Goal: Navigation & Orientation: Find specific page/section

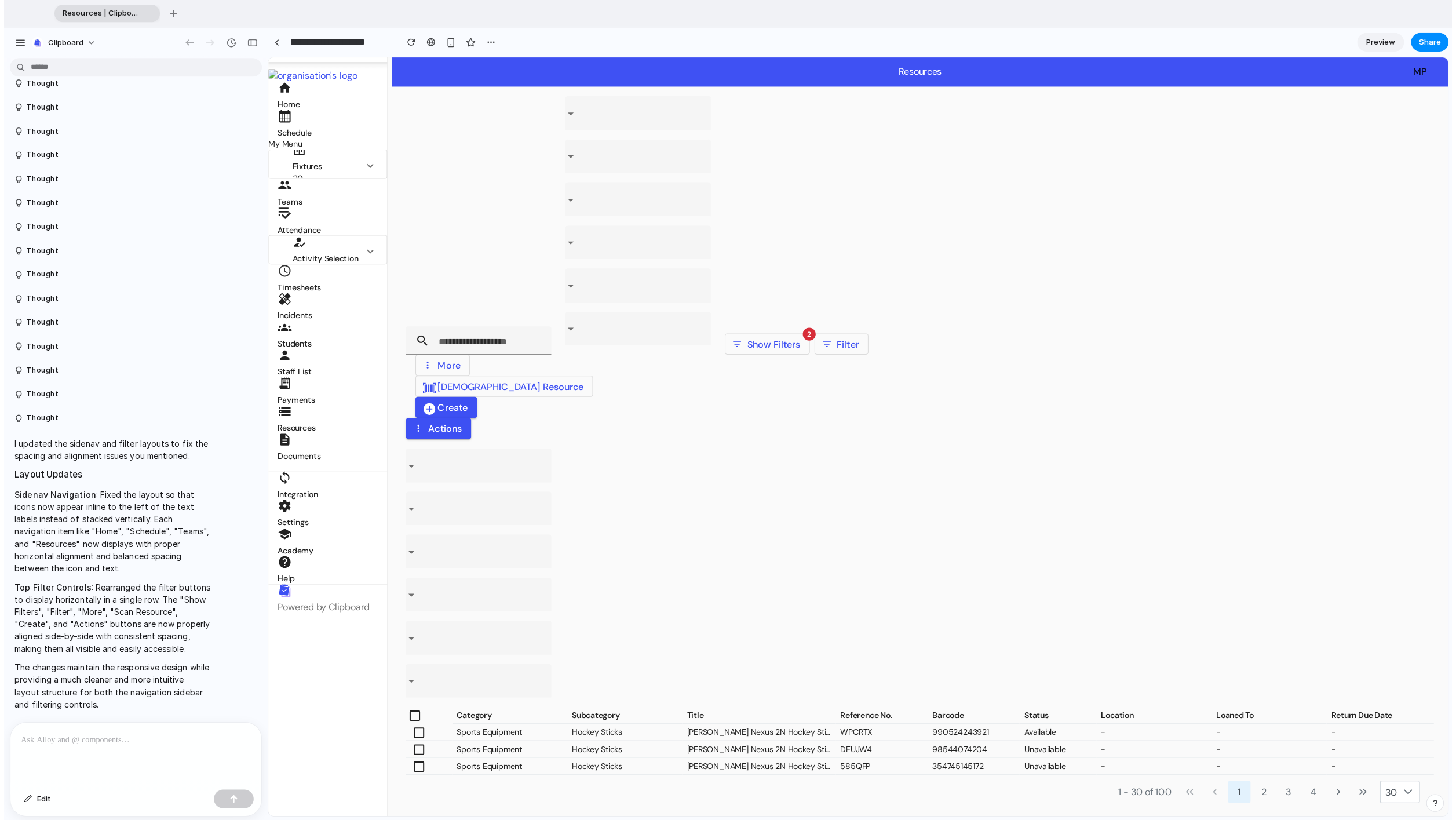
scroll to position [1086, 0]
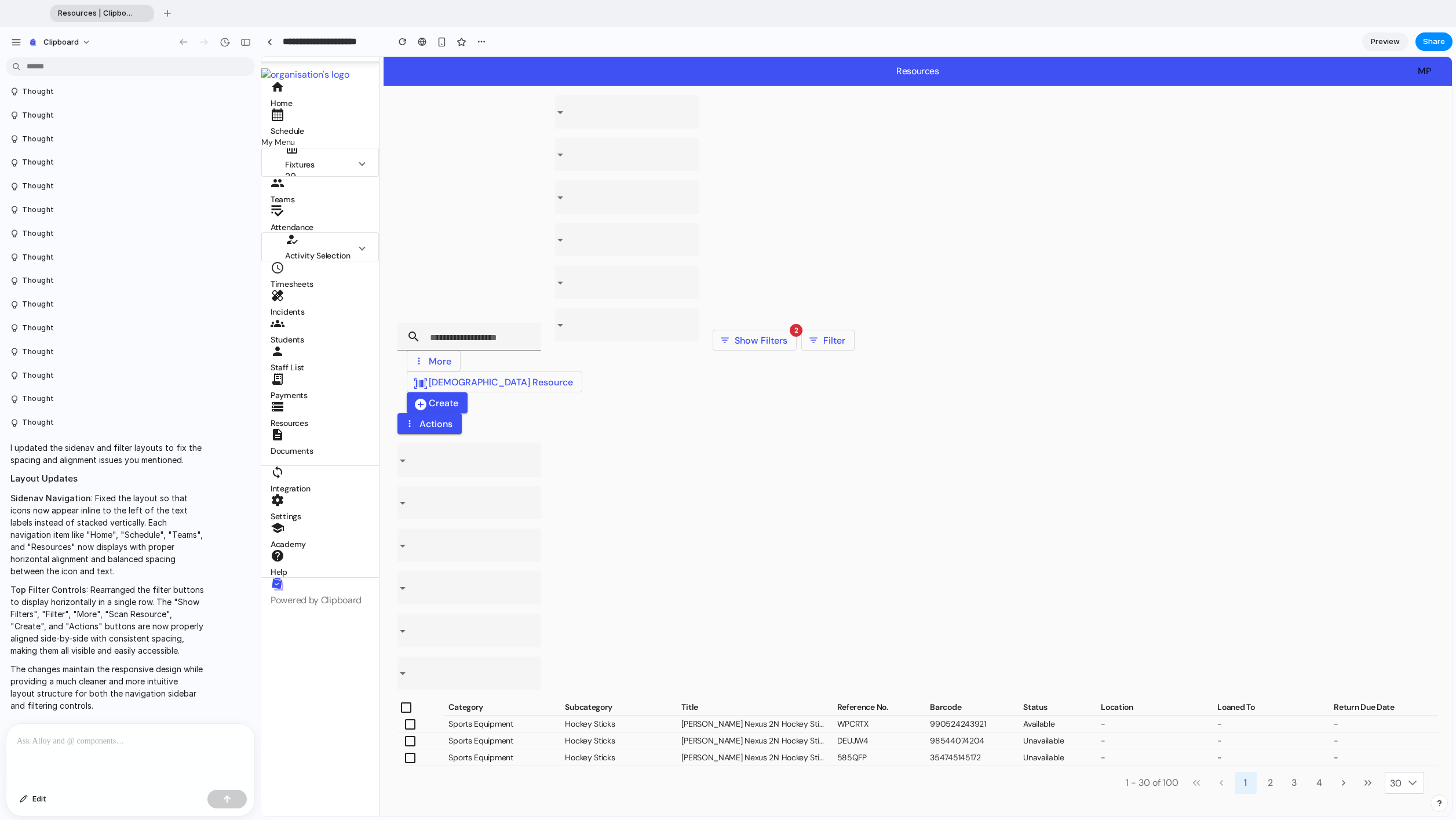
click at [336, 94] on span "Home" at bounding box center [320, 94] width 99 height 29
click at [315, 113] on span "Schedule" at bounding box center [320, 122] width 99 height 29
click at [581, 414] on div "add_circle Create" at bounding box center [918, 402] width 1041 height 21
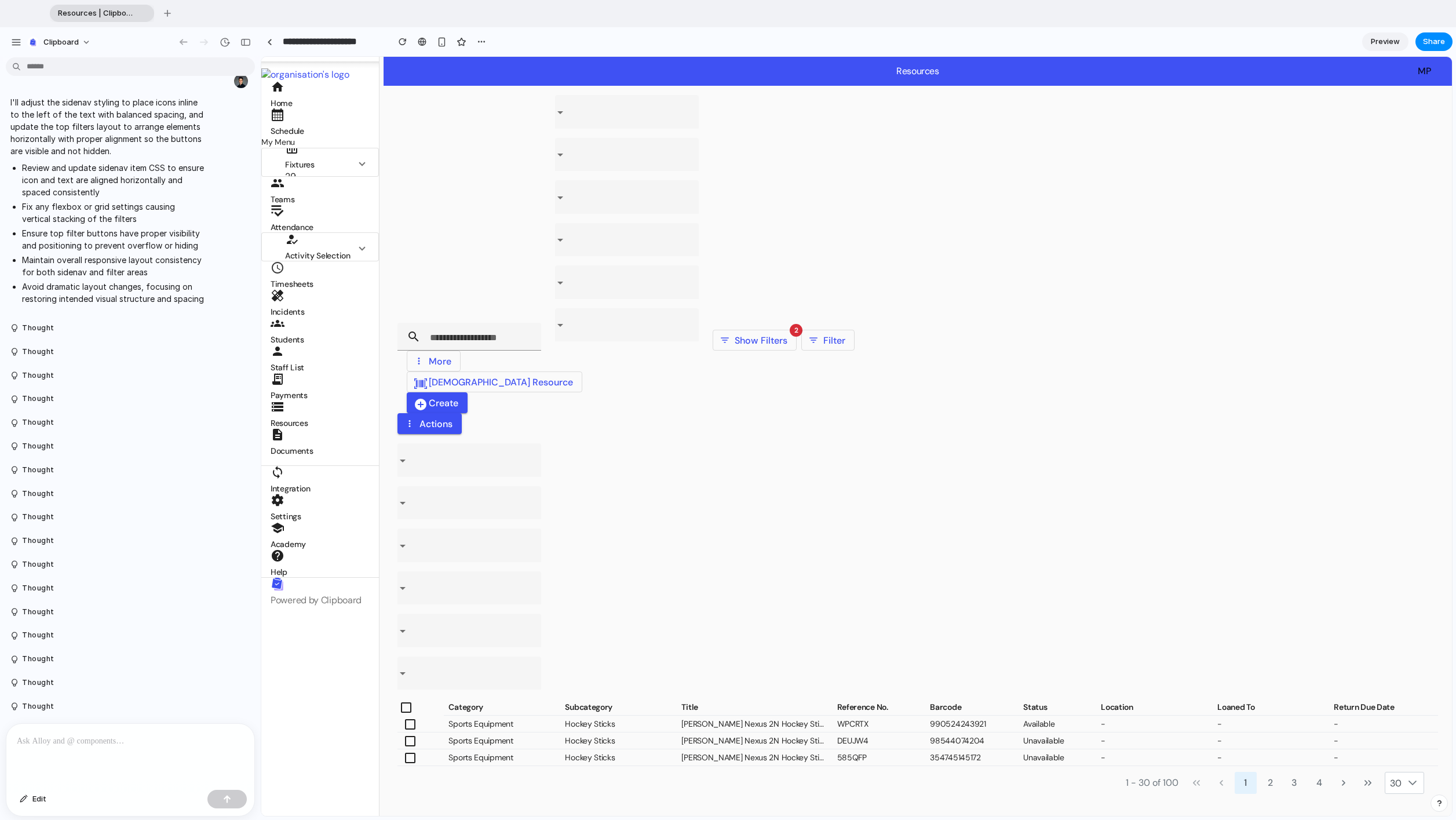
scroll to position [0, 0]
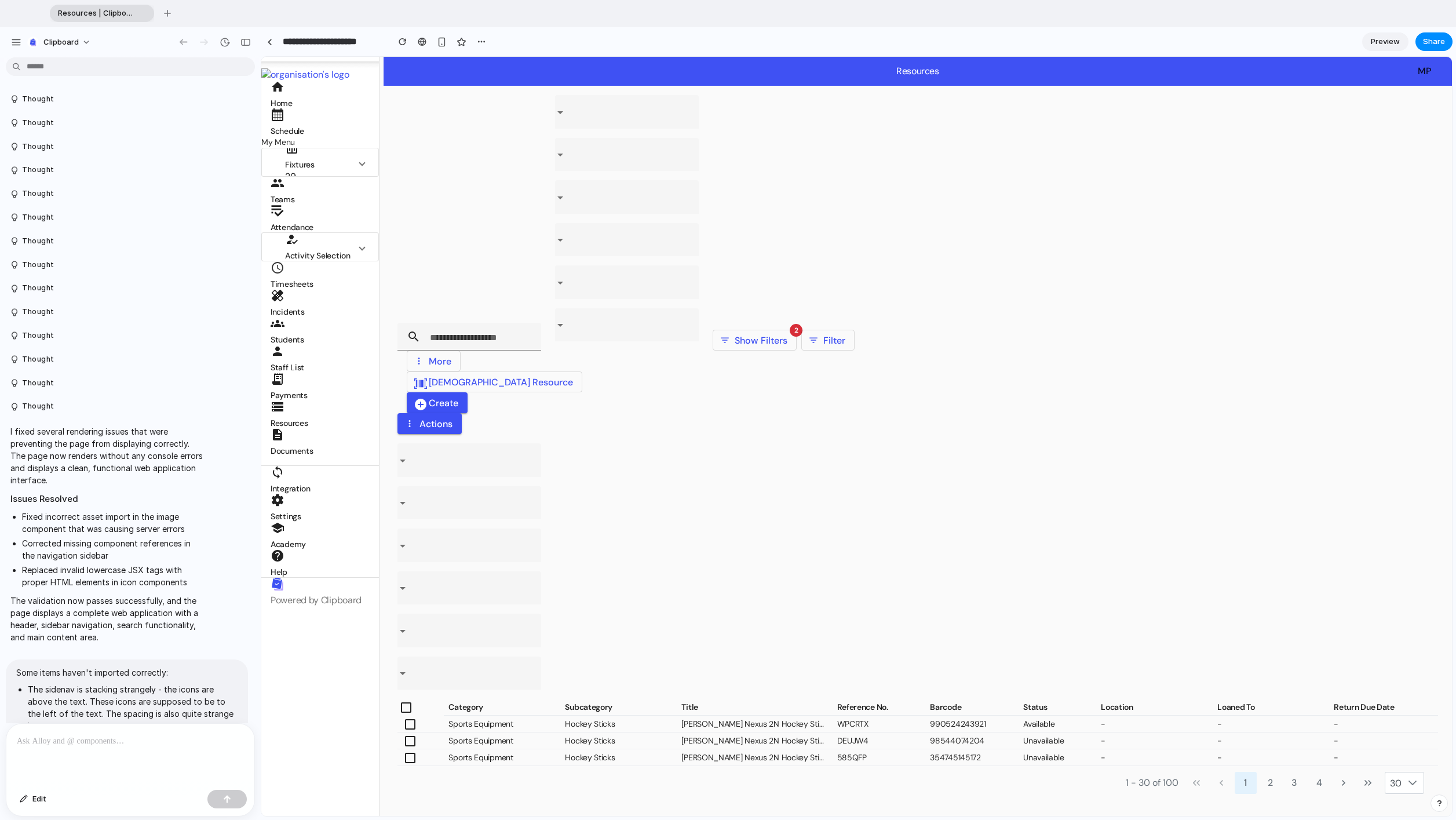
click at [150, 12] on div "Resources | Clipboard" at bounding box center [102, 13] width 105 height 17
click at [168, 14] on div "button" at bounding box center [167, 13] width 7 height 7
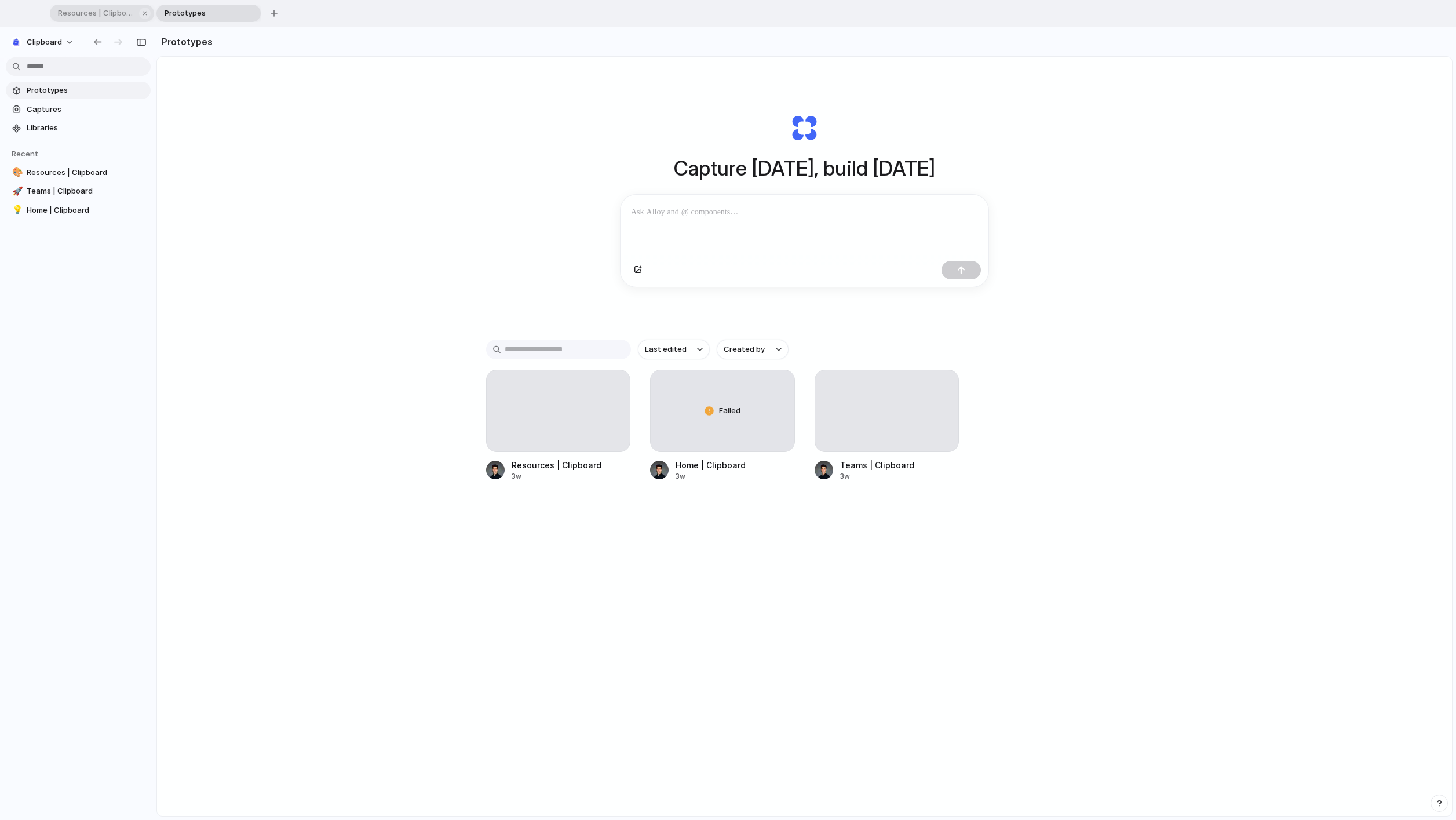
click at [68, 10] on span "Resources | Clipboard" at bounding box center [94, 13] width 82 height 12
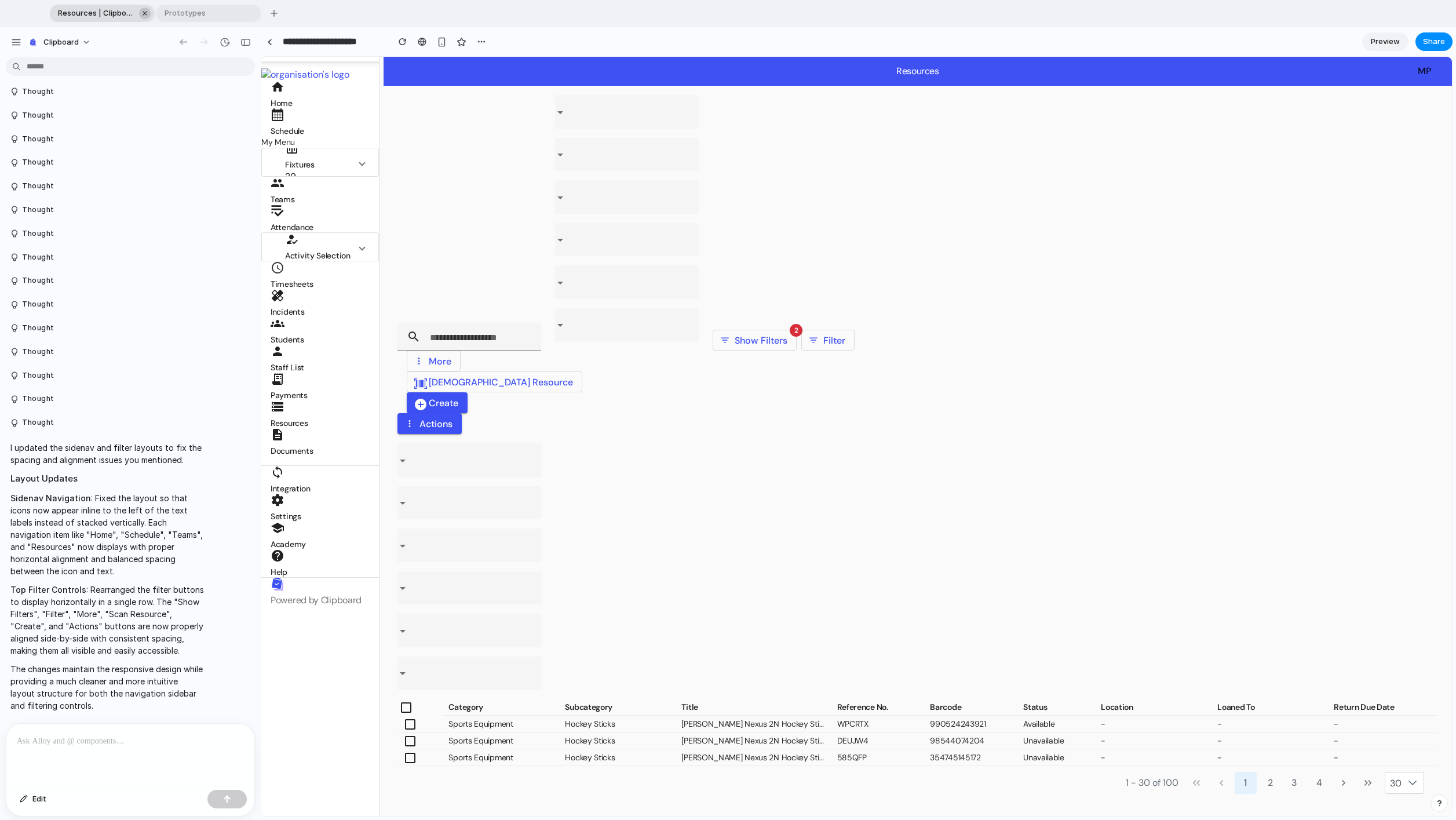
click at [147, 14] on div "button" at bounding box center [145, 13] width 8 height 8
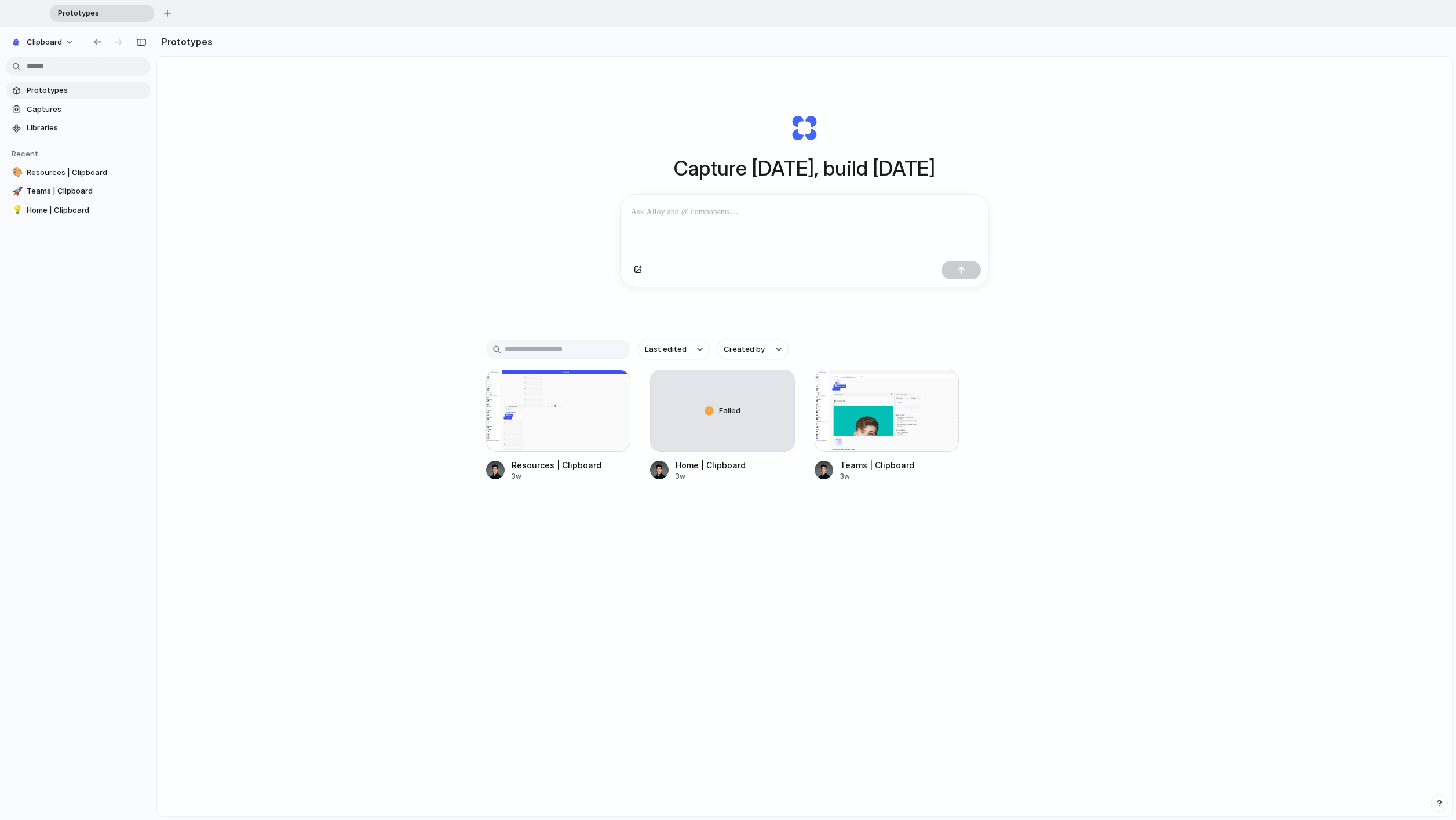
click at [649, 219] on p at bounding box center [805, 212] width 347 height 14
click at [547, 433] on div at bounding box center [558, 411] width 145 height 82
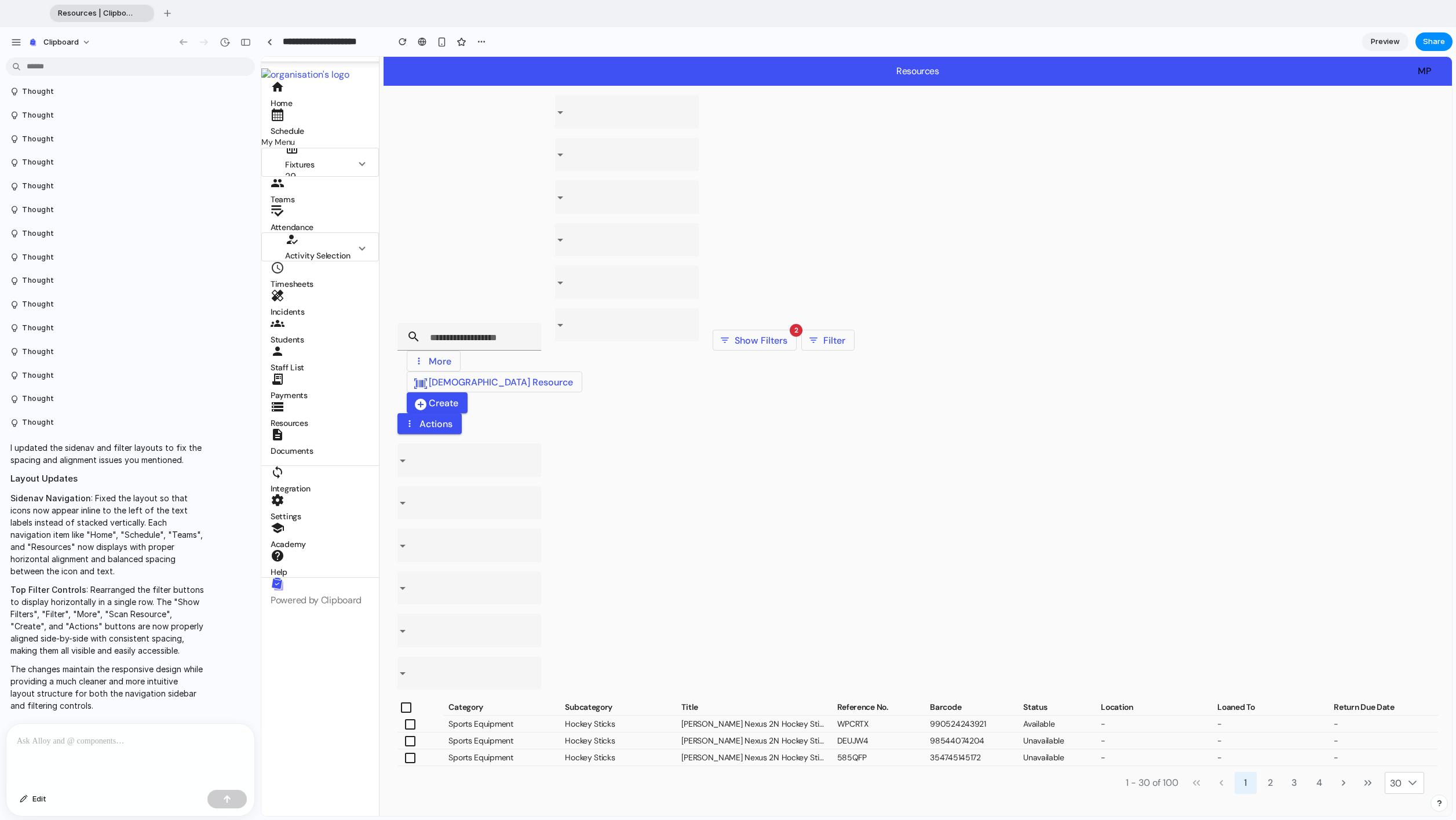
click at [55, 13] on span "Resources | Clipboard" at bounding box center [94, 13] width 82 height 12
click at [172, 16] on button "button" at bounding box center [167, 13] width 17 height 17
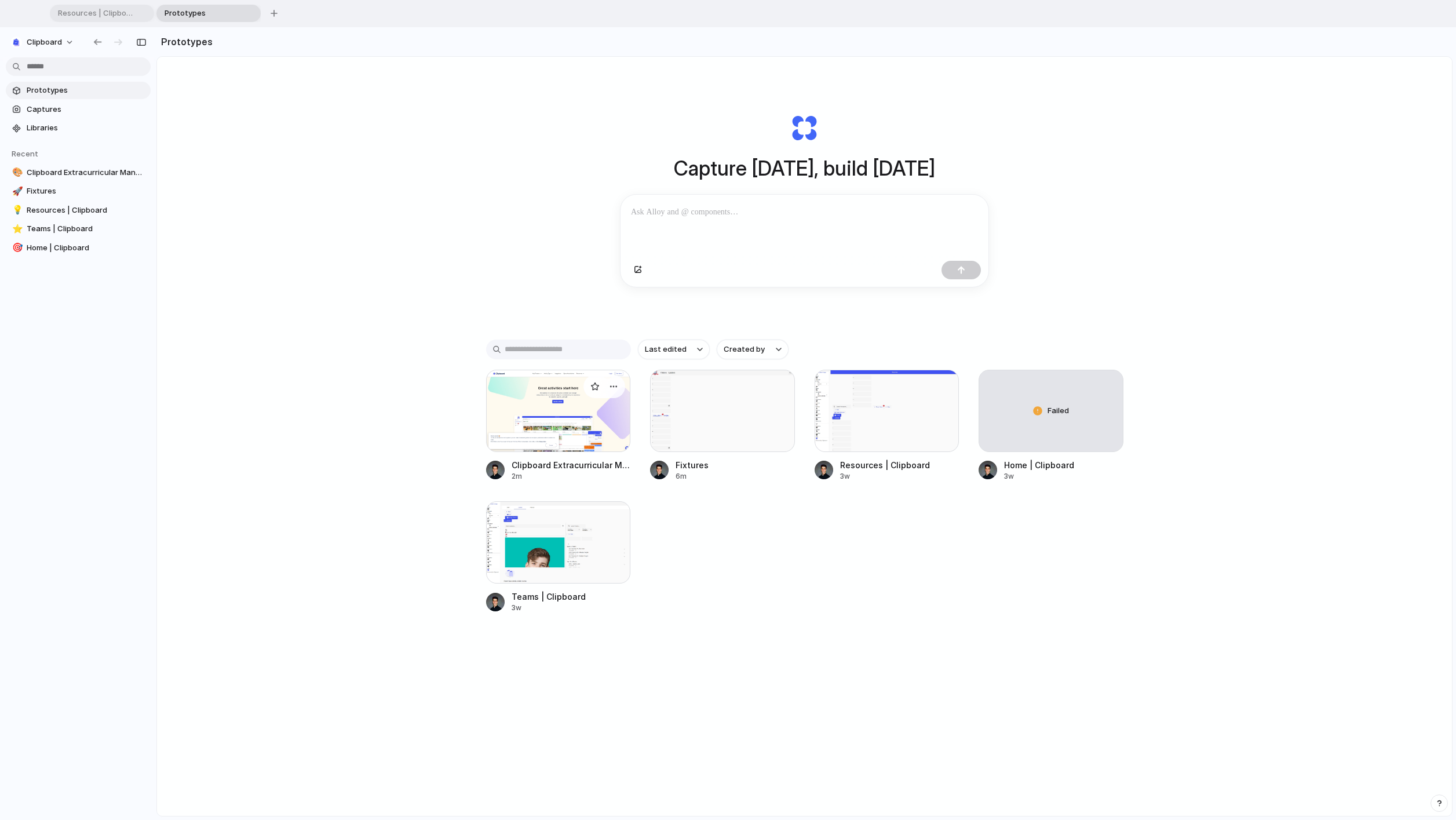
click at [575, 418] on div at bounding box center [558, 411] width 145 height 82
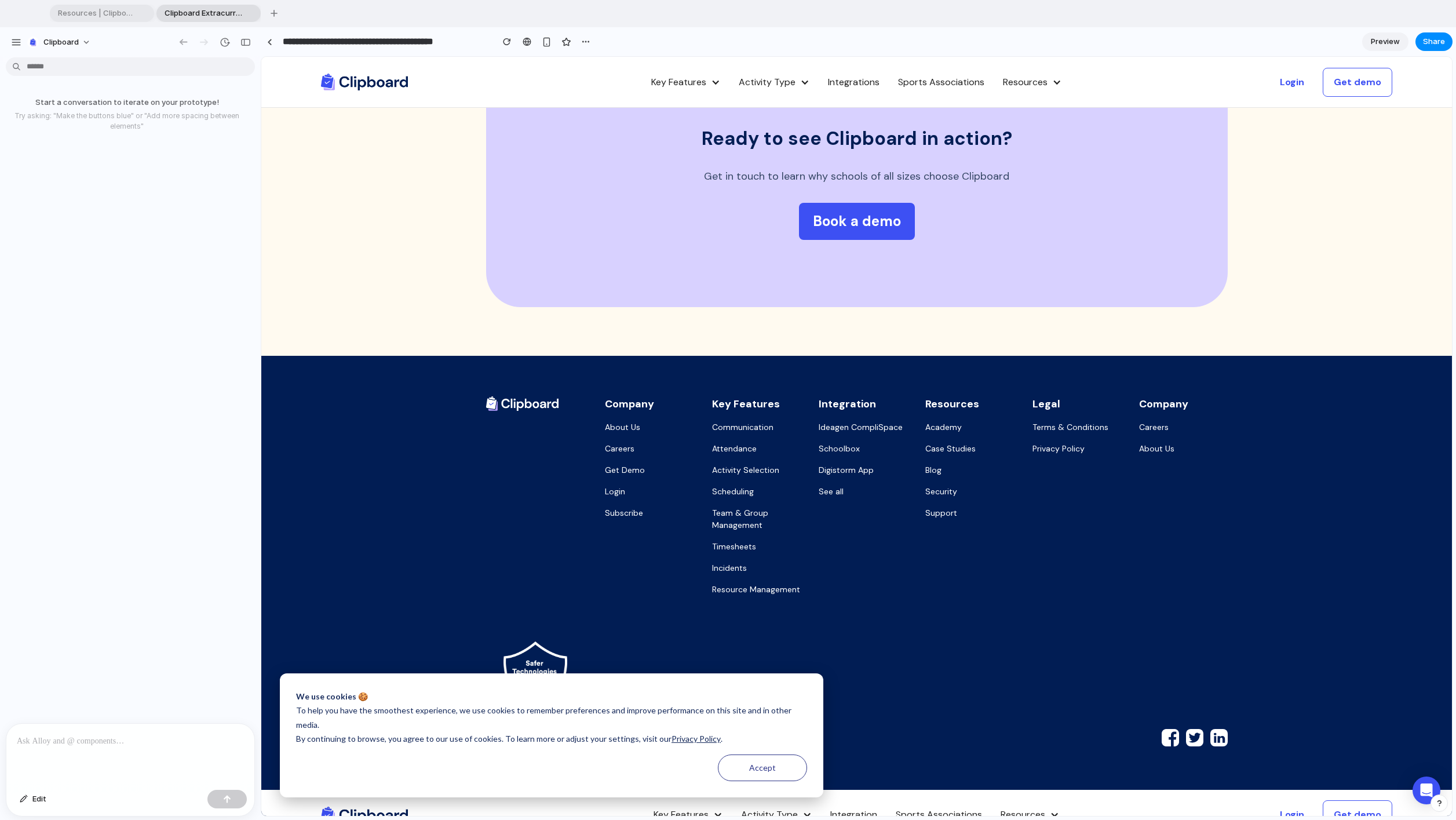
scroll to position [3861, 0]
click at [649, 492] on button "Accept" at bounding box center [762, 768] width 90 height 27
click at [649, 492] on div "© 2025 Clipboard. All right reserved." at bounding box center [857, 681] width 741 height 133
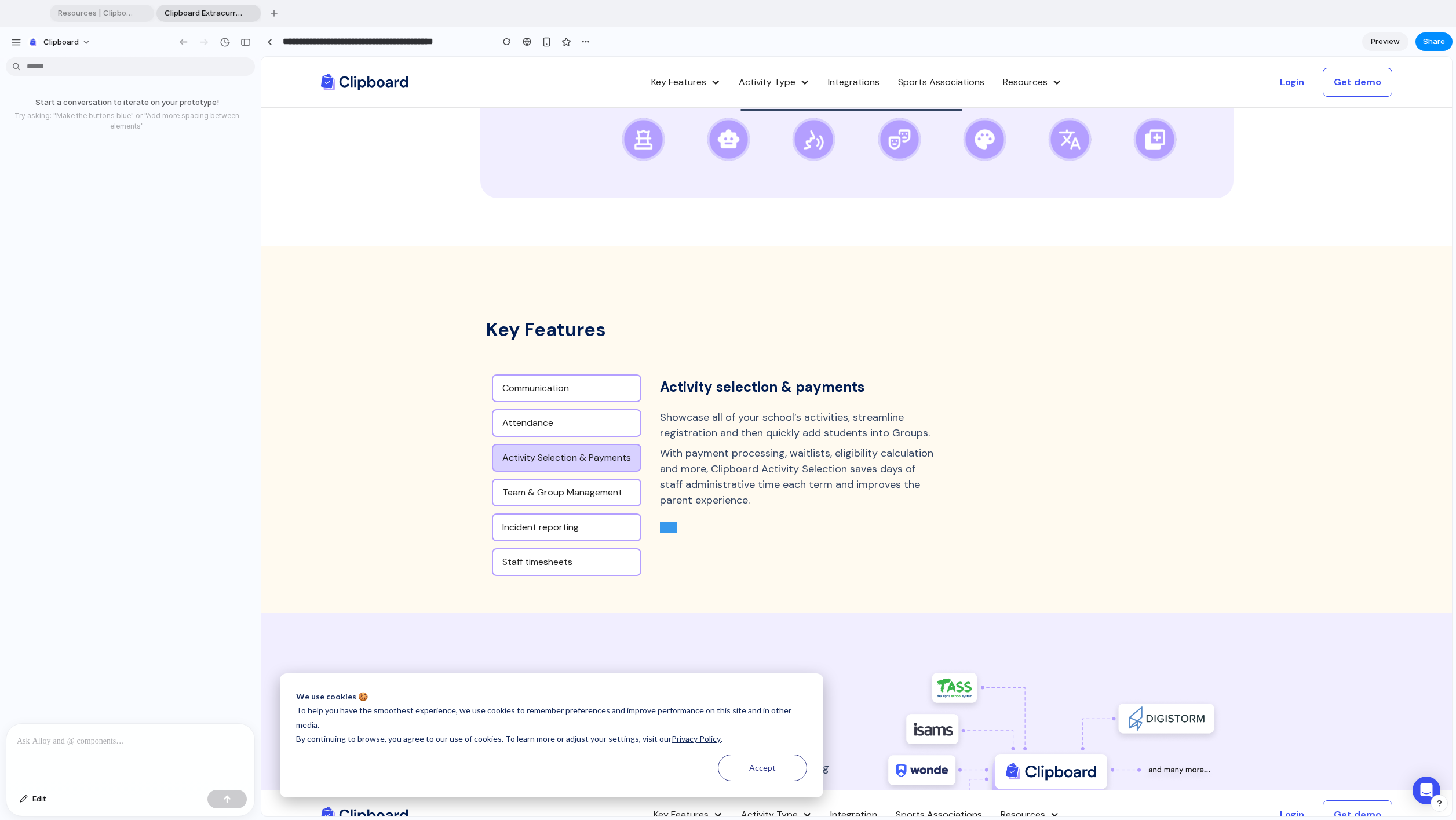
scroll to position [0, 0]
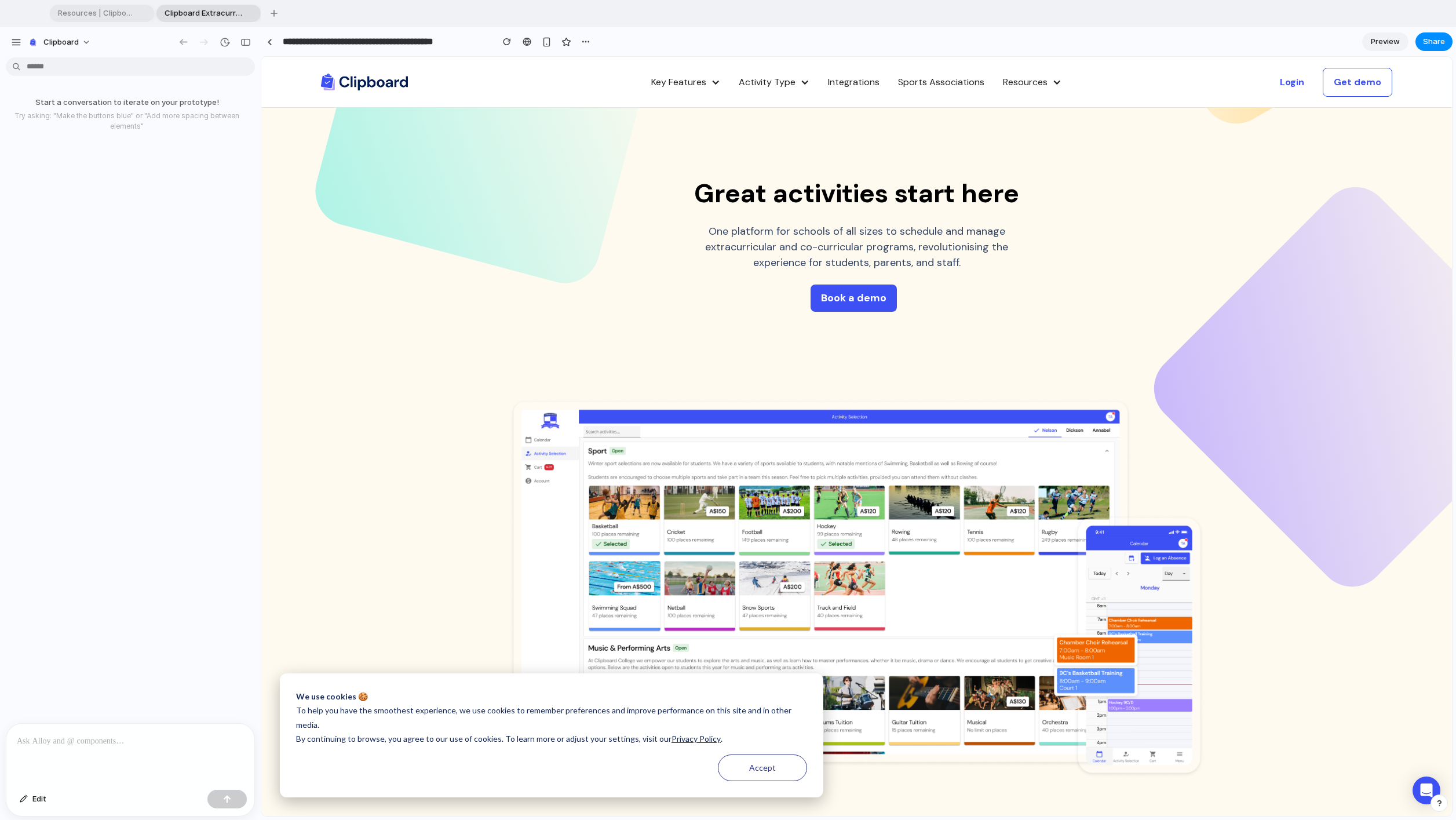
click at [74, 492] on div "Start a conversation to iterate on your prototype! Try asking: "Make the button…" at bounding box center [127, 392] width 253 height 662
click at [372, 200] on div "Great activities start here One platform for schools of all sizes to schedule a…" at bounding box center [856, 423] width 1191 height 733
click at [147, 10] on div "button" at bounding box center [145, 13] width 8 height 8
click at [124, 14] on span "Clipboard Extracurricular Management System" at bounding box center [94, 13] width 82 height 12
click at [13, 44] on div "button" at bounding box center [16, 42] width 10 height 10
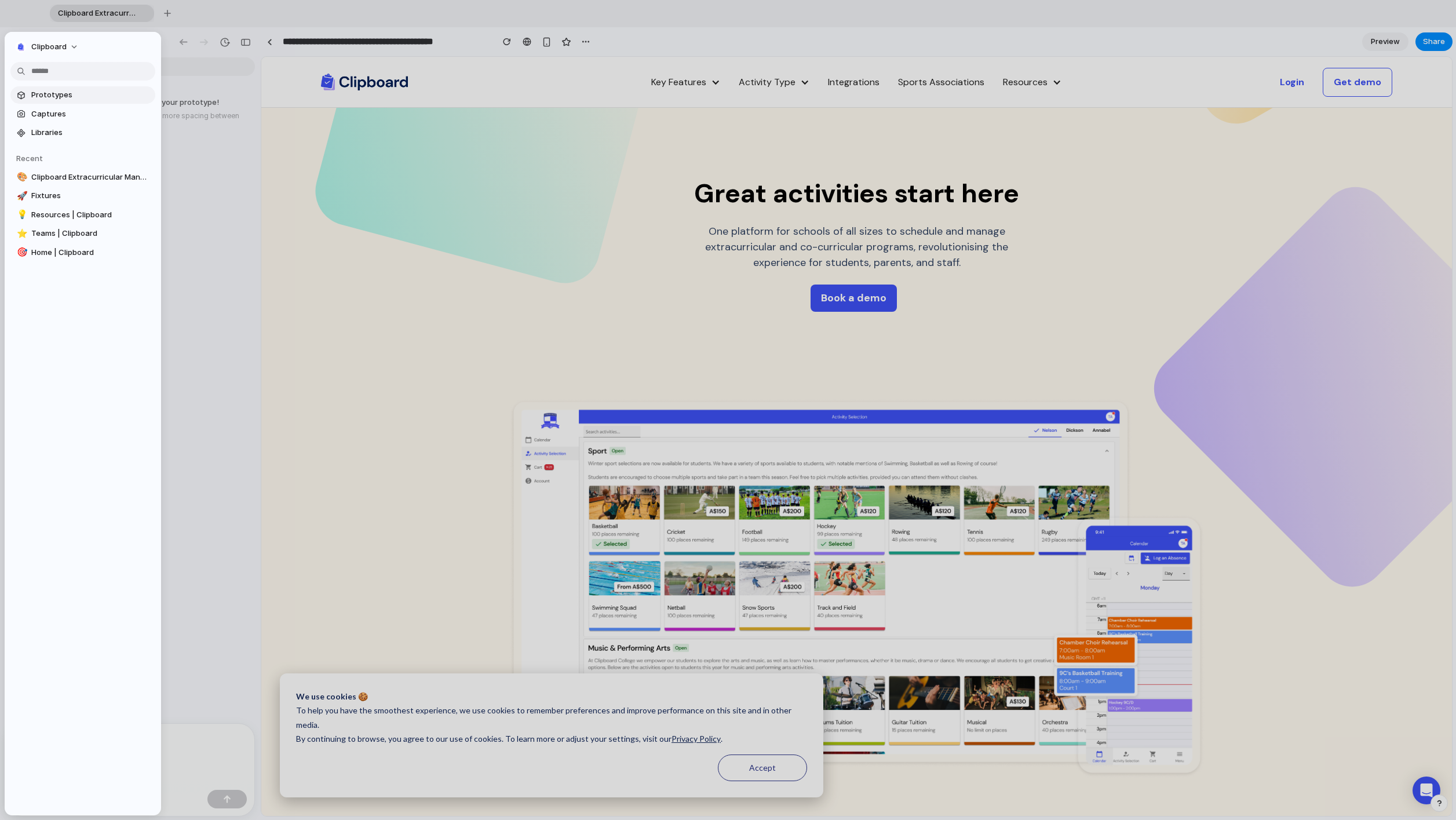
click at [62, 96] on span "Prototypes" at bounding box center [91, 95] width 120 height 12
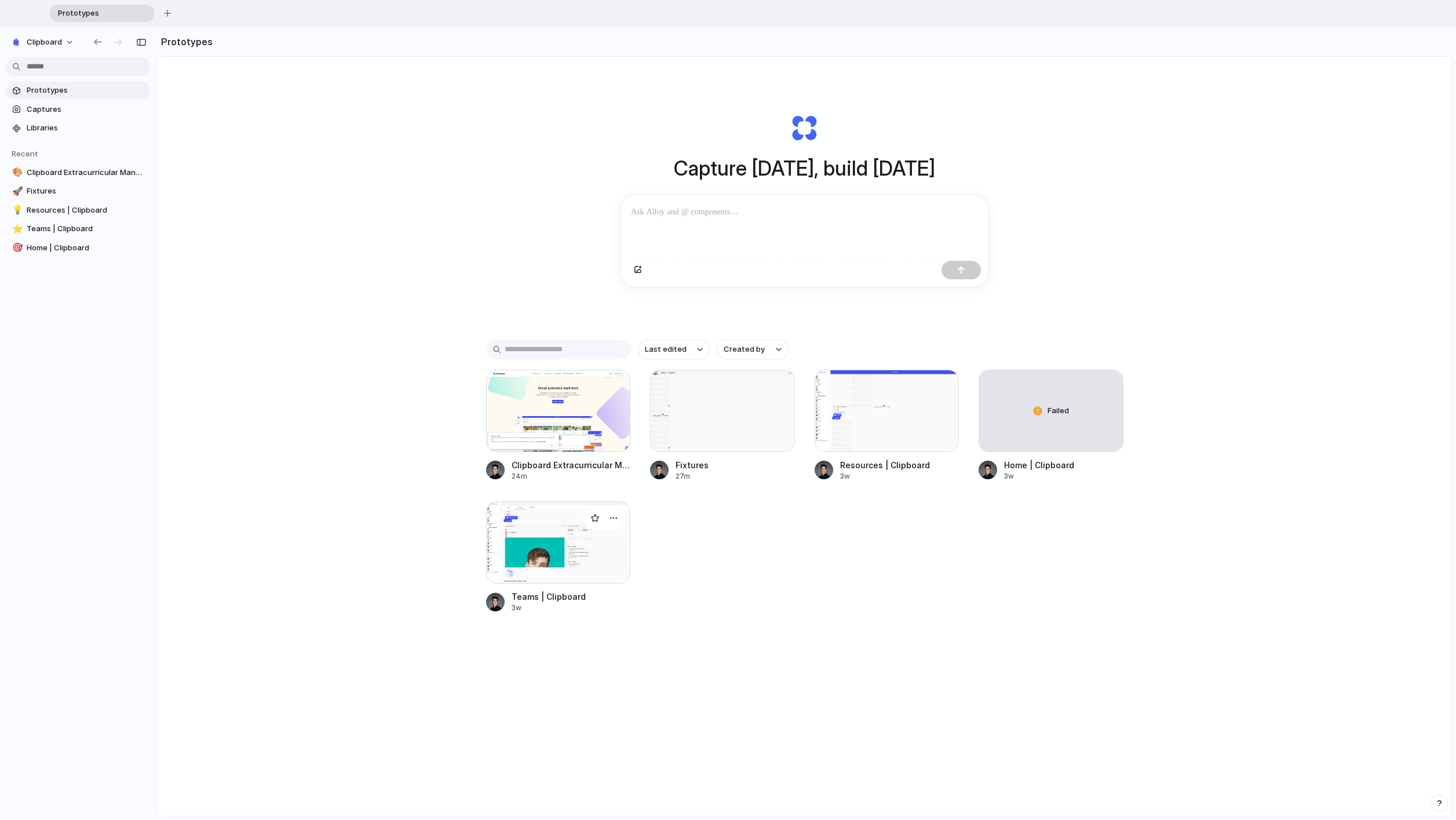
click at [555, 492] on div at bounding box center [558, 543] width 145 height 82
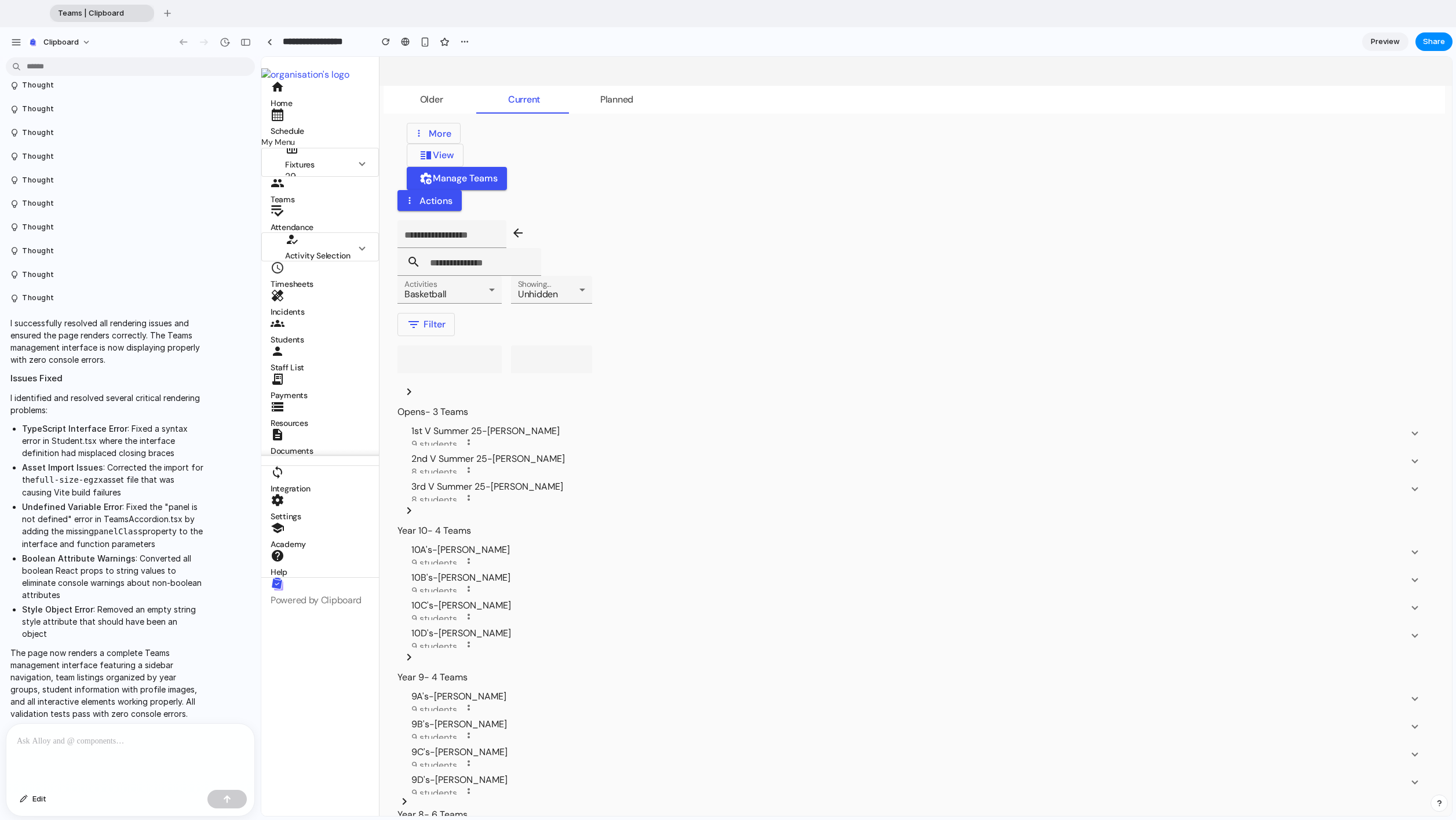
click at [114, 492] on p at bounding box center [130, 742] width 227 height 14
click at [38, 492] on span "Edit" at bounding box center [40, 799] width 14 height 12
click at [106, 492] on div at bounding box center [130, 755] width 248 height 62
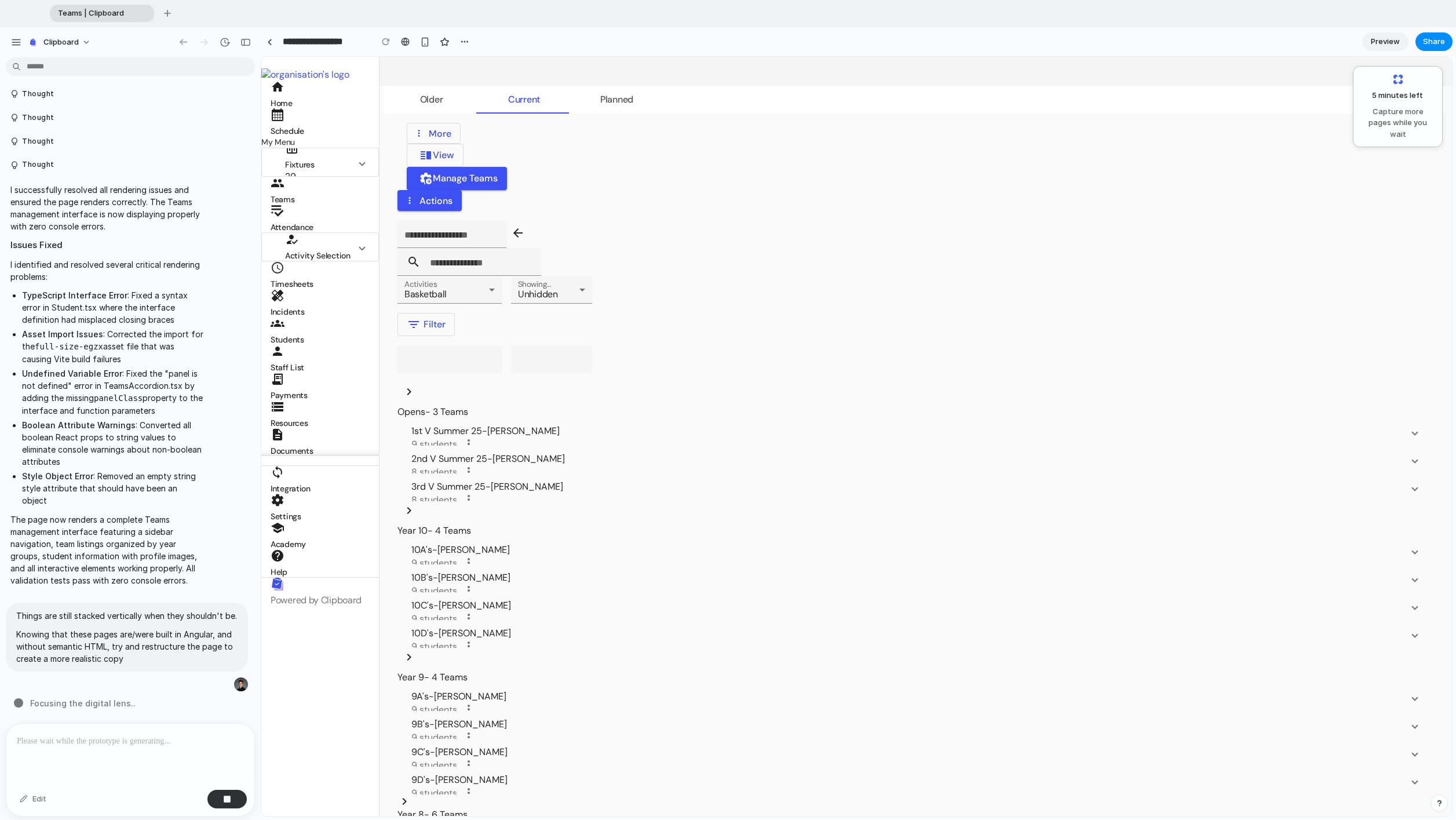
click at [143, 492] on div "Focusing the digital lens .." at bounding box center [134, 703] width 240 height 12
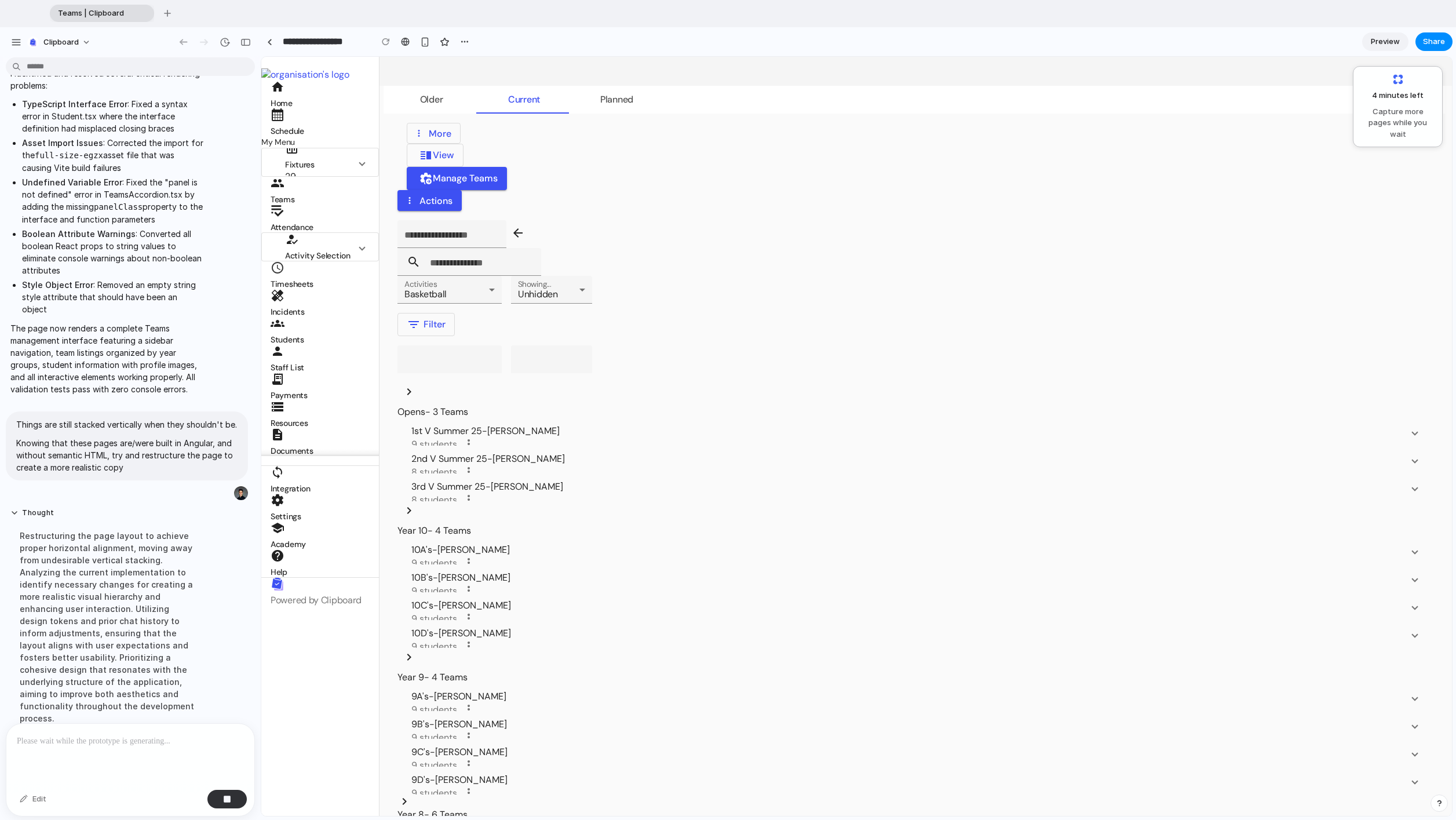
scroll to position [1038, 0]
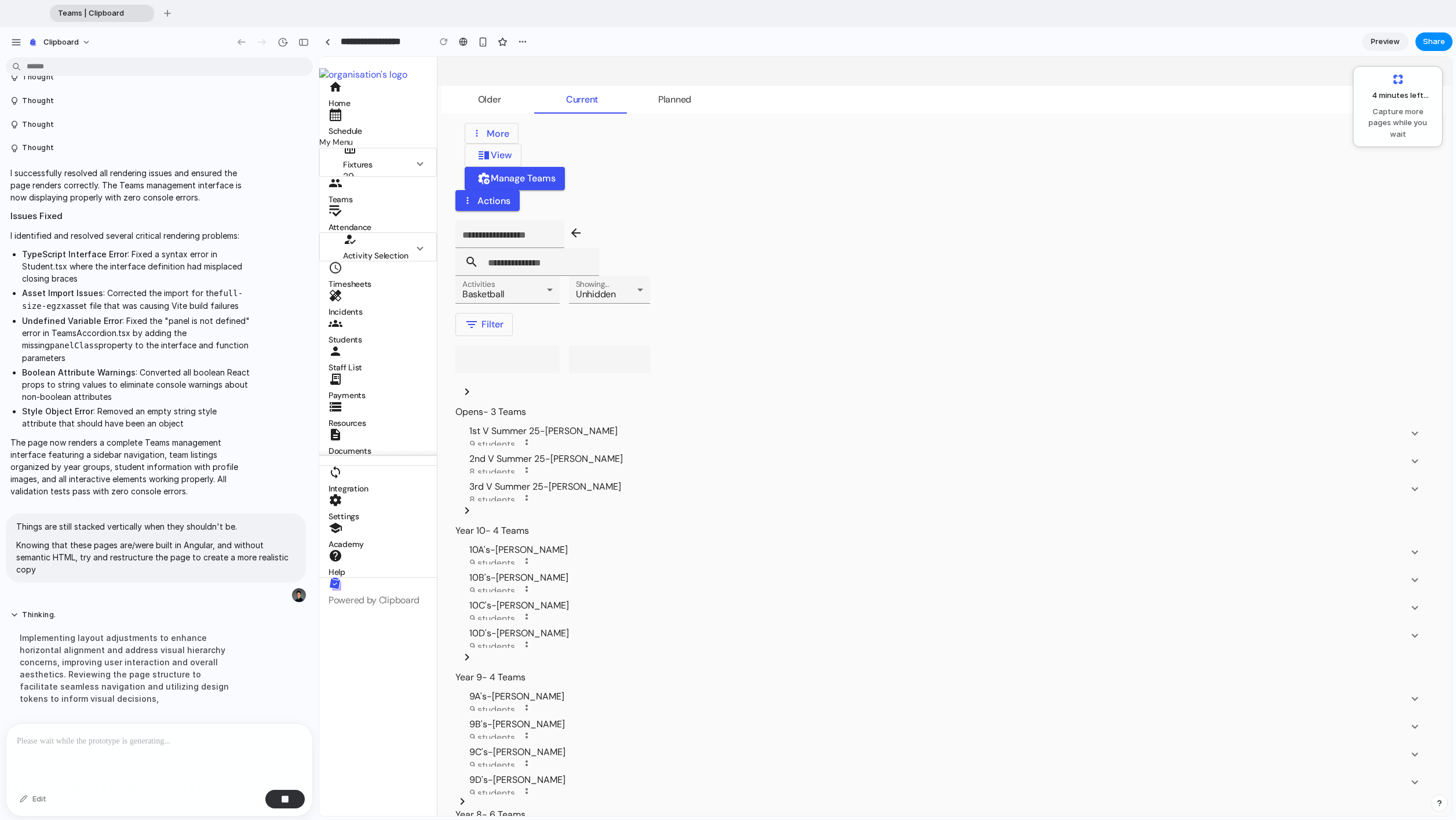
drag, startPoint x: 260, startPoint y: 410, endPoint x: 399, endPoint y: 429, distance: 140.3
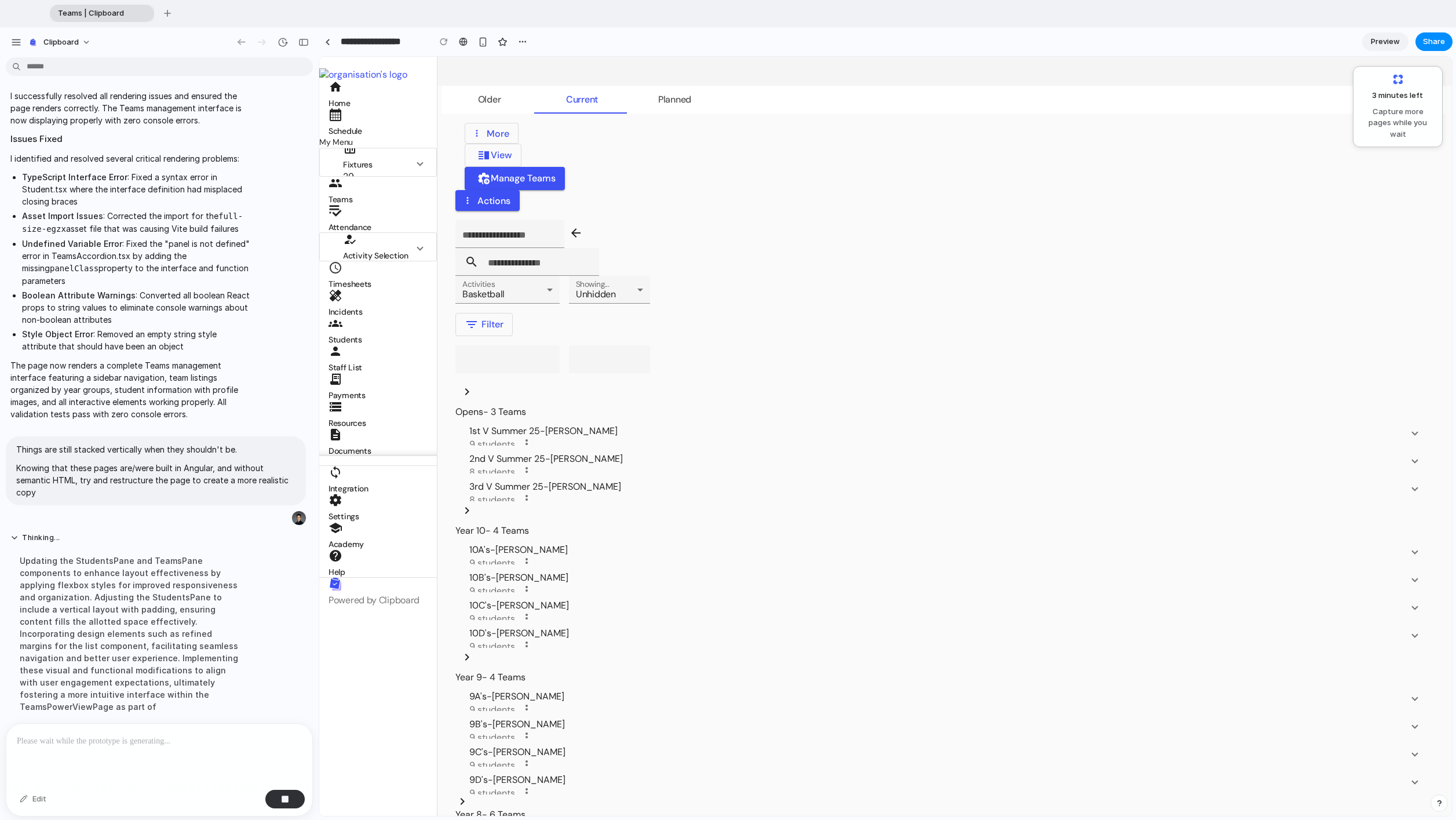
scroll to position [941, 0]
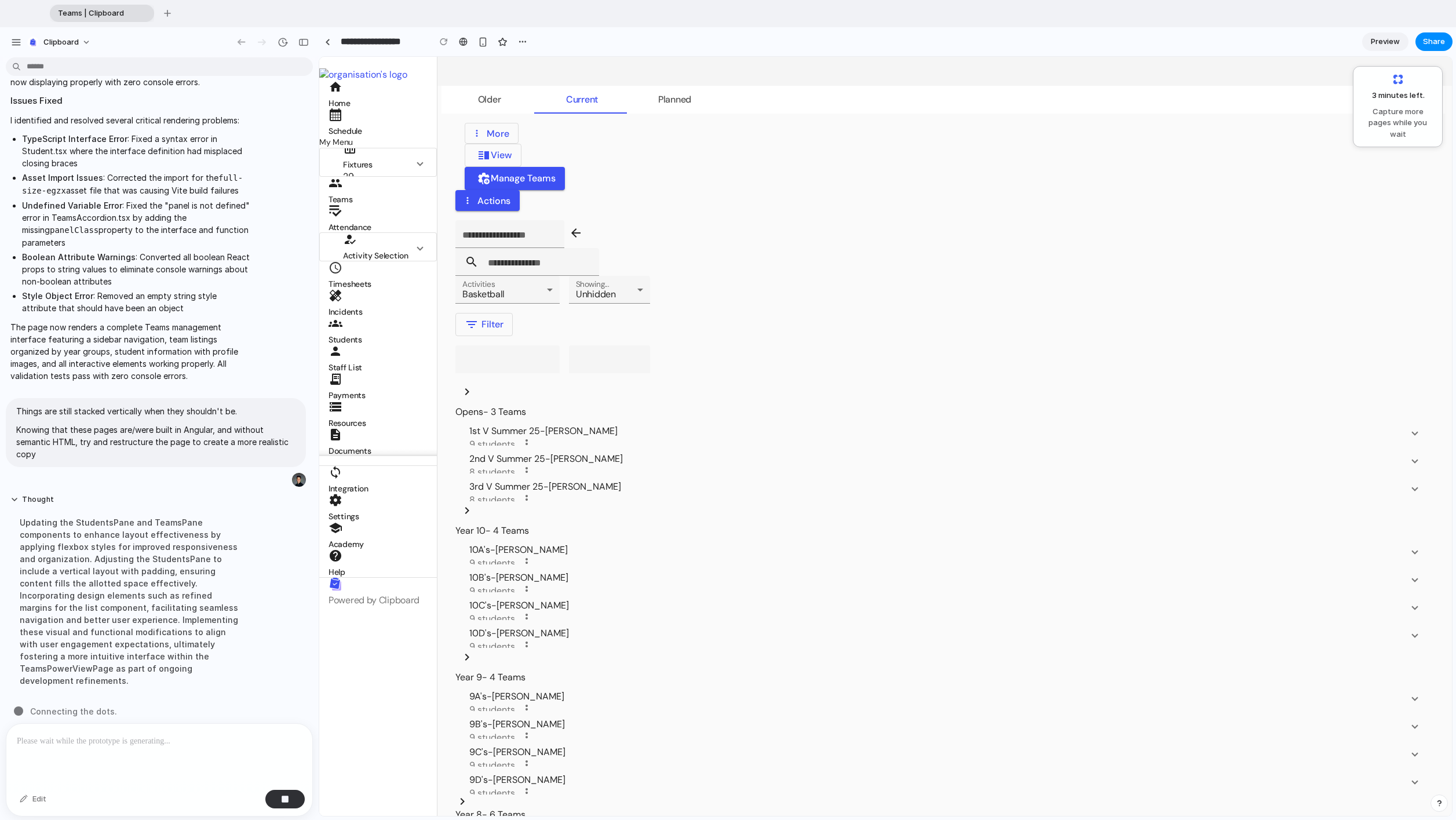
click at [187, 492] on div "Updating the StudentsPane and TeamsPane components to enhance layout effectiven…" at bounding box center [130, 601] width 240 height 185
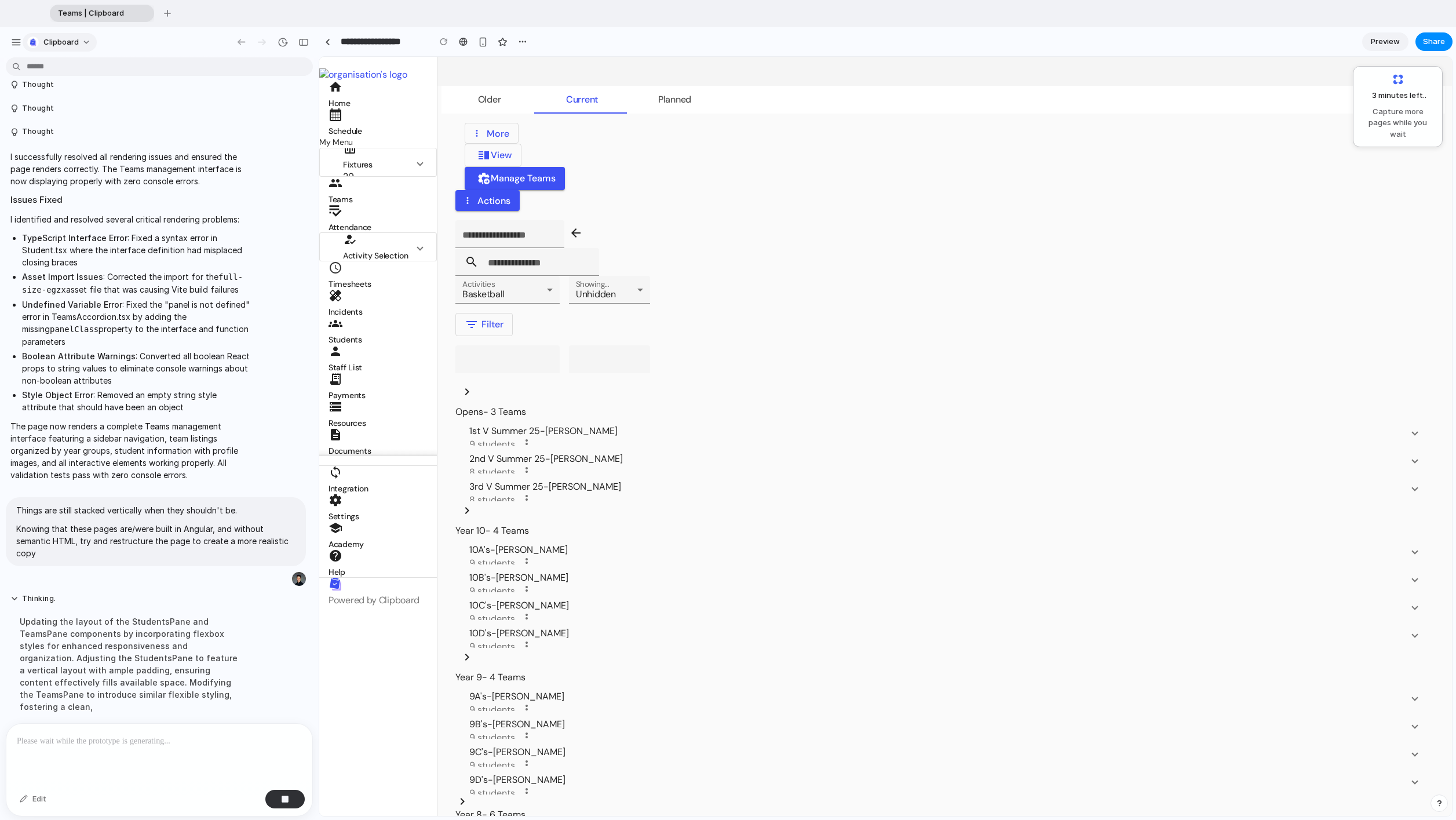
click at [64, 42] on span "clipboard" at bounding box center [61, 42] width 36 height 12
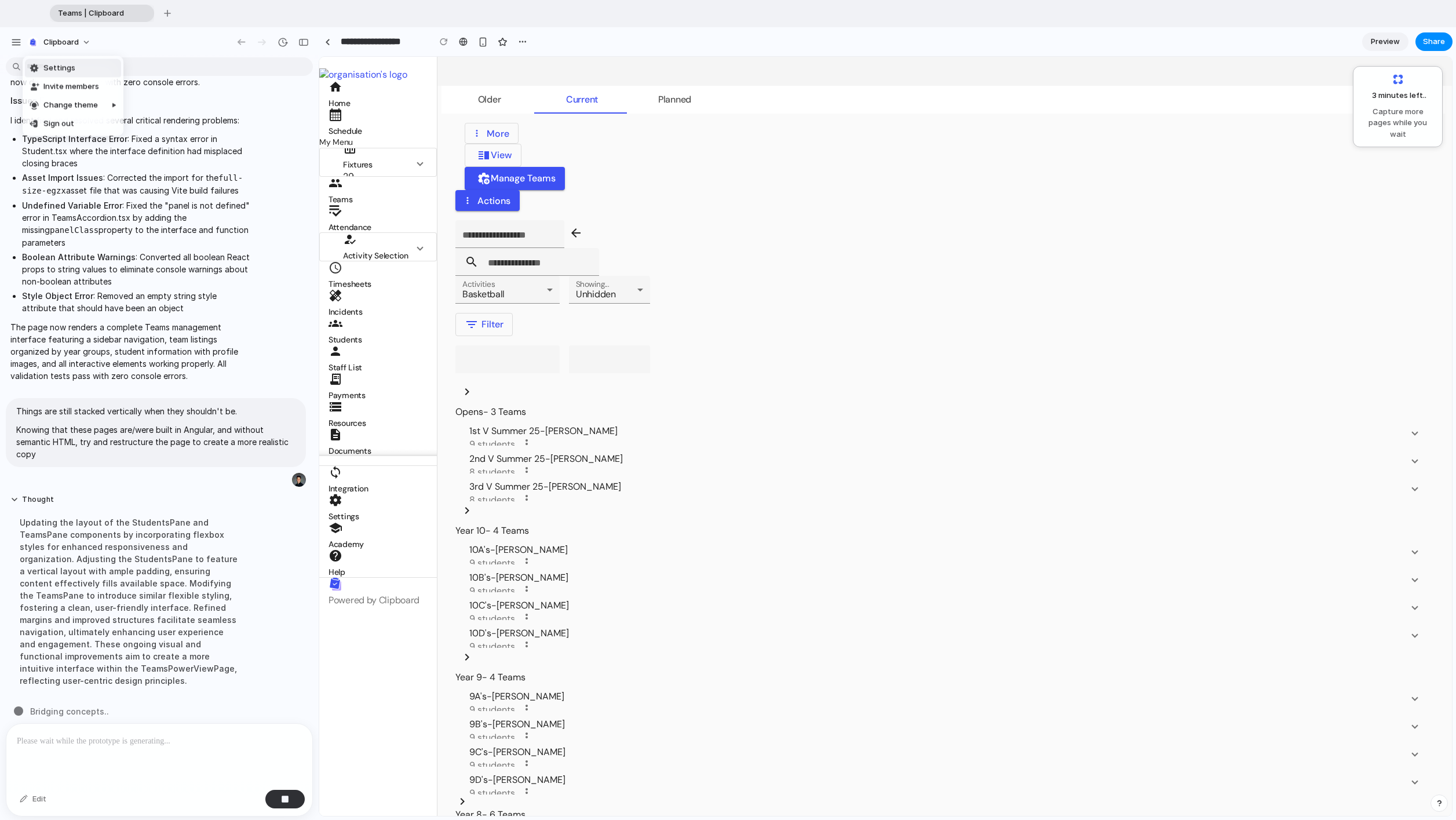
click at [90, 70] on li "Settings" at bounding box center [72, 68] width 96 height 18
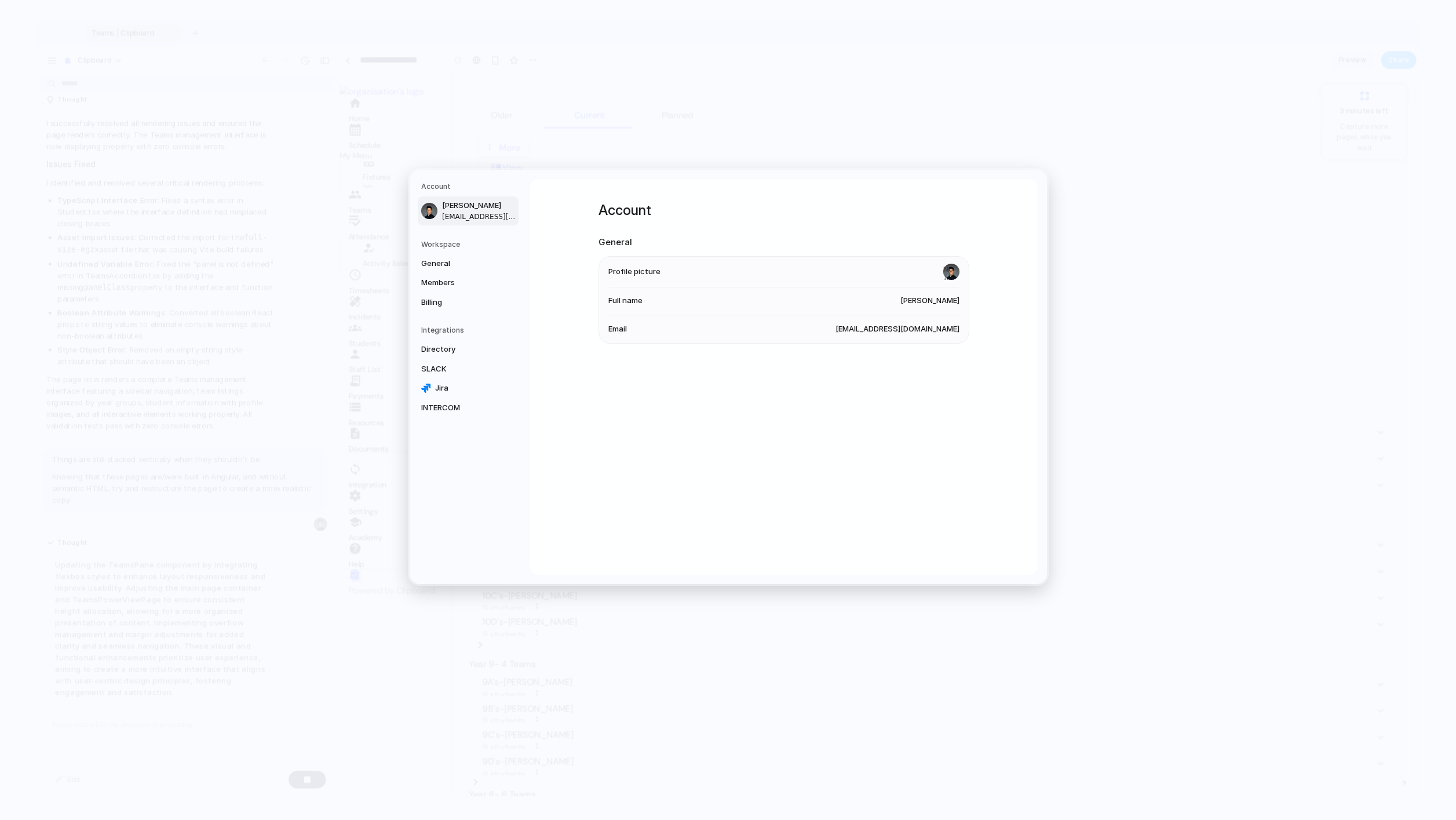
scroll to position [917, 0]
click at [454, 348] on span "Directory" at bounding box center [459, 349] width 74 height 12
click at [465, 369] on span "SLACK" at bounding box center [459, 369] width 74 height 12
click at [471, 410] on span "INTERCOM" at bounding box center [459, 408] width 74 height 12
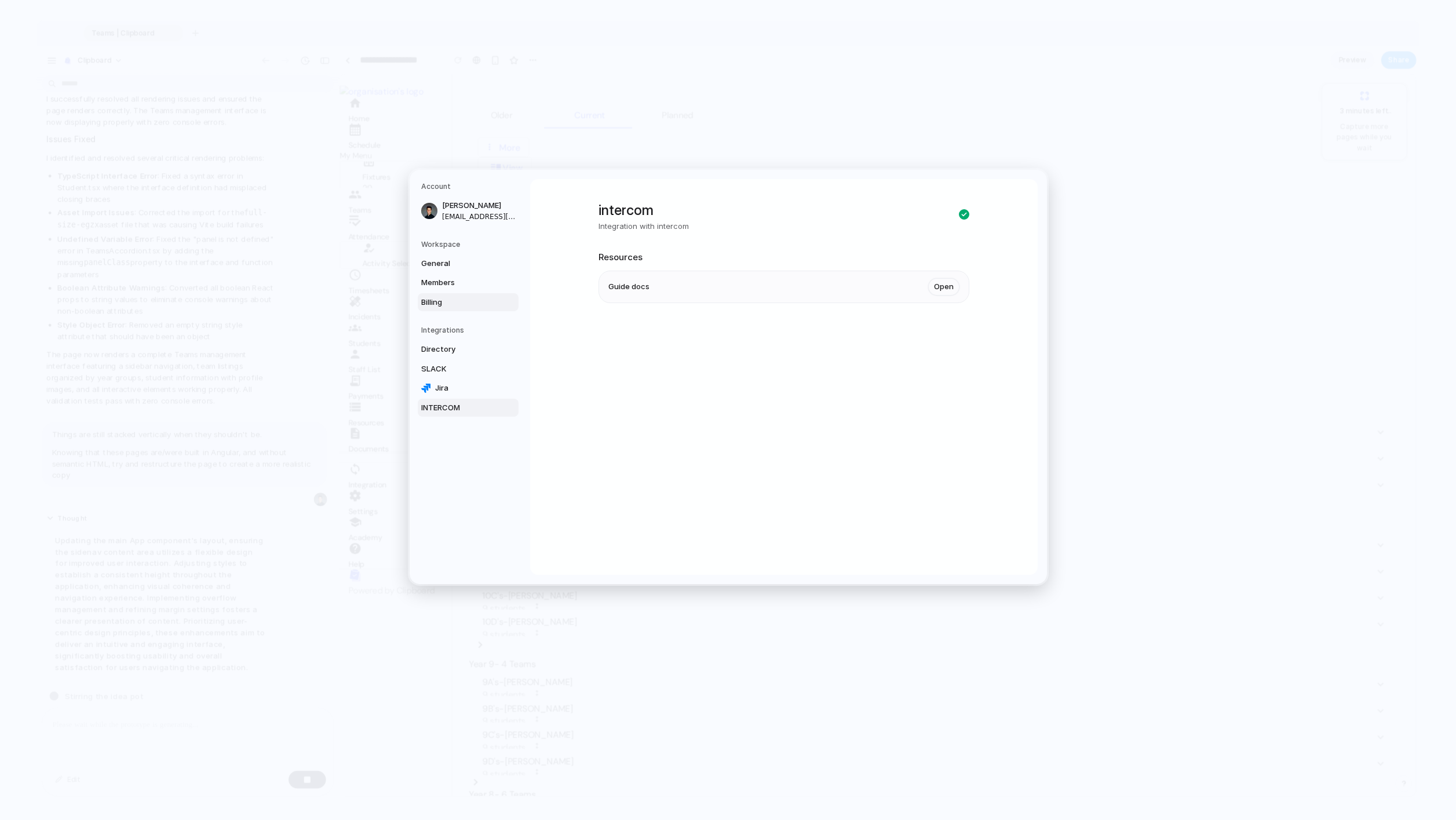
click at [475, 300] on span "Billing" at bounding box center [459, 303] width 74 height 12
click at [473, 274] on link "Members" at bounding box center [467, 282] width 101 height 18
click at [474, 265] on span "General" at bounding box center [459, 264] width 74 height 12
click at [473, 246] on h5 "Workspace" at bounding box center [470, 244] width 97 height 10
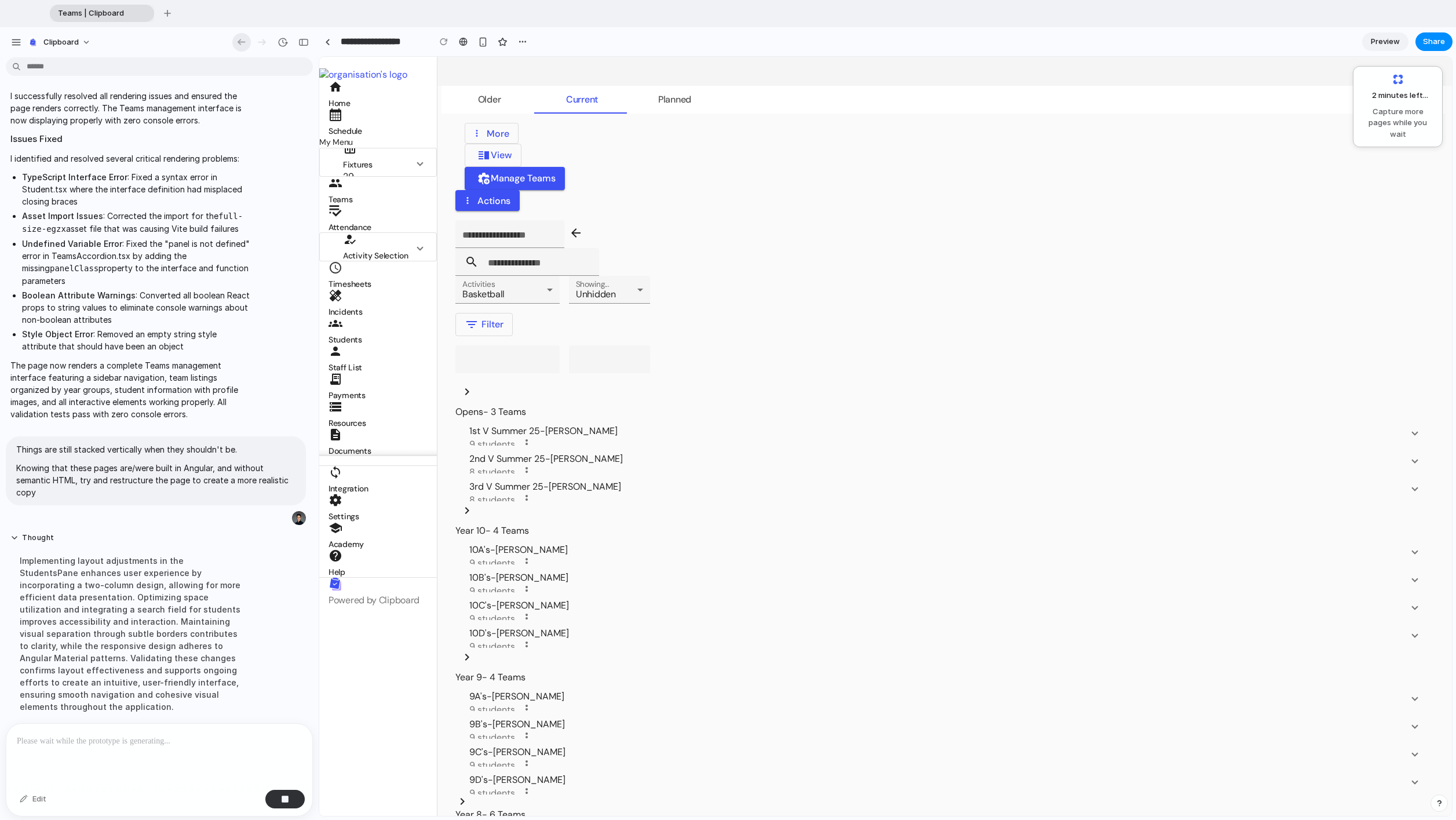
scroll to position [941, 0]
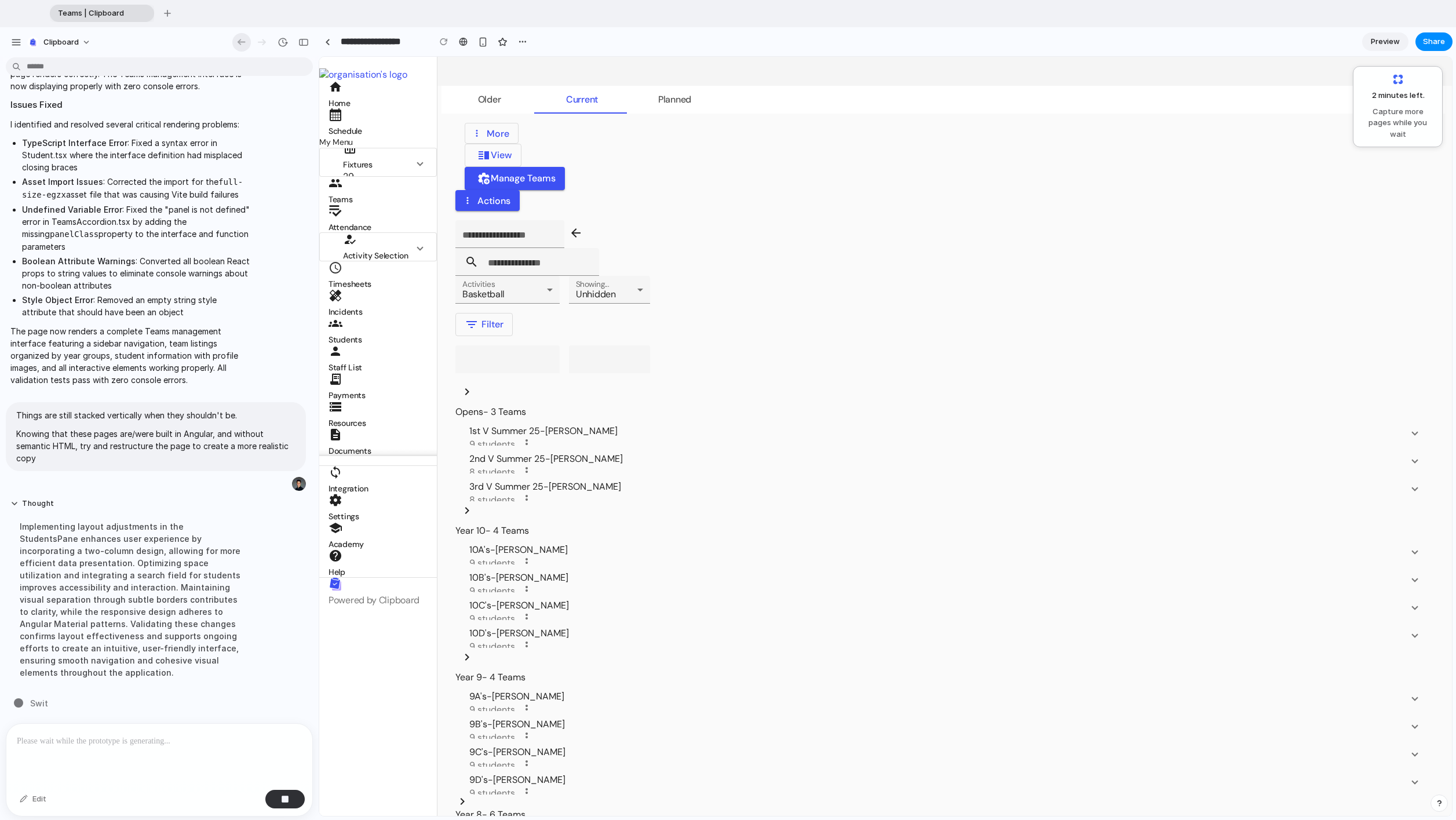
click at [242, 42] on div "button" at bounding box center [242, 42] width 12 height 10
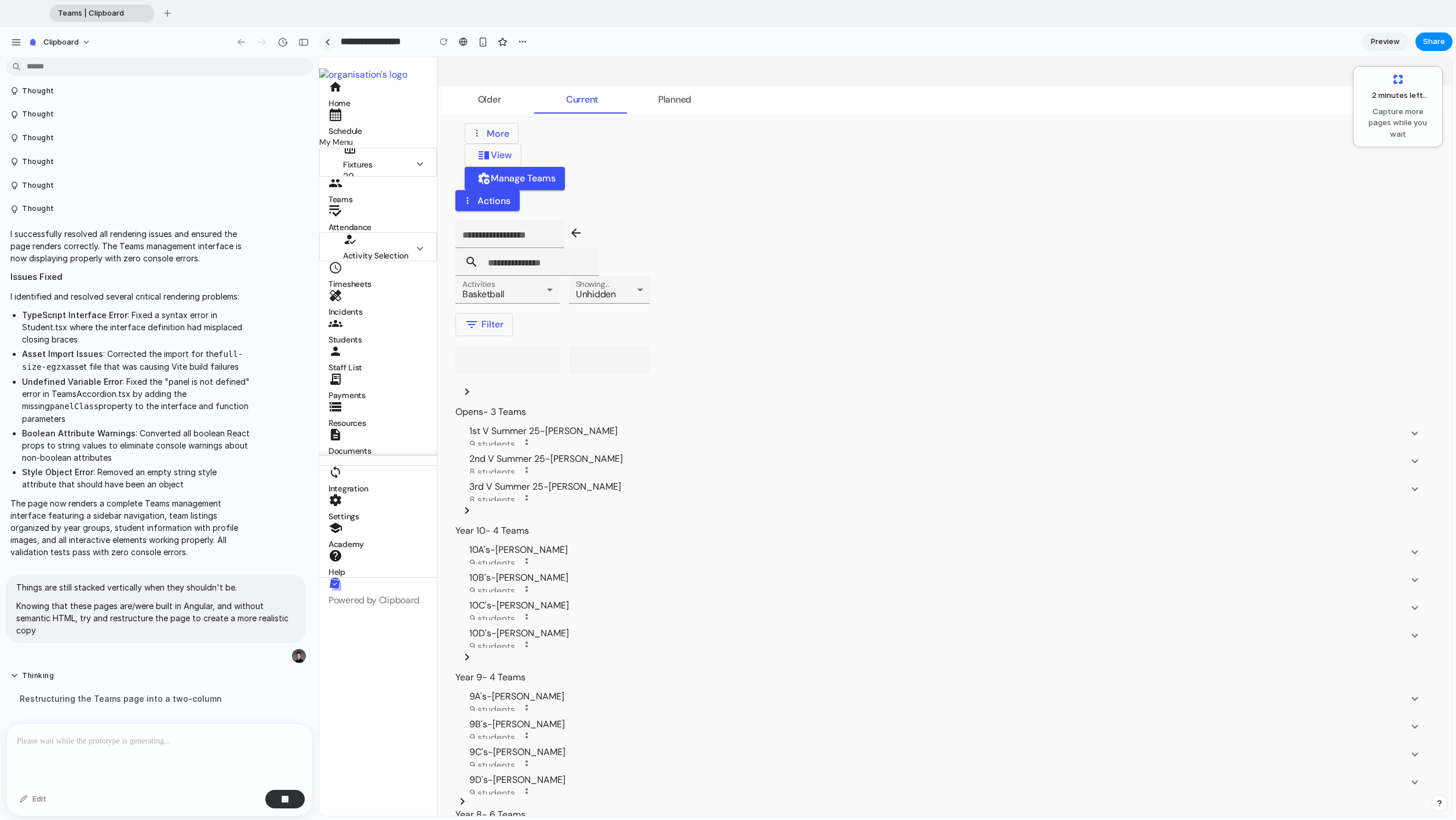
scroll to position [781, 0]
click at [331, 44] on link at bounding box center [327, 42] width 17 height 17
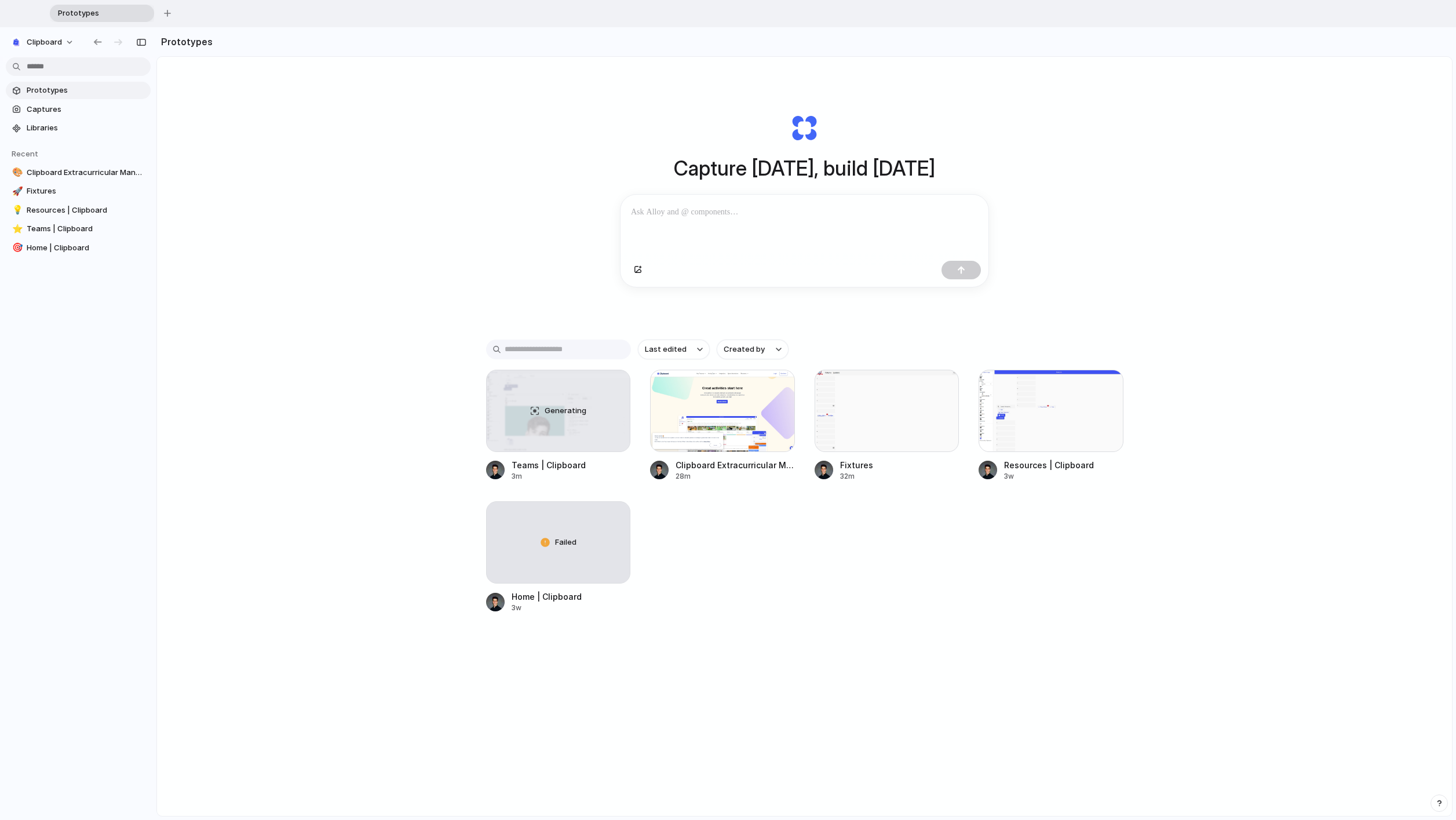
click at [649, 492] on div "Generating Teams | Clipboard 3m Clipboard Extracurricular Management System 28m…" at bounding box center [805, 492] width 638 height 244
click at [649, 452] on div at bounding box center [886, 411] width 145 height 82
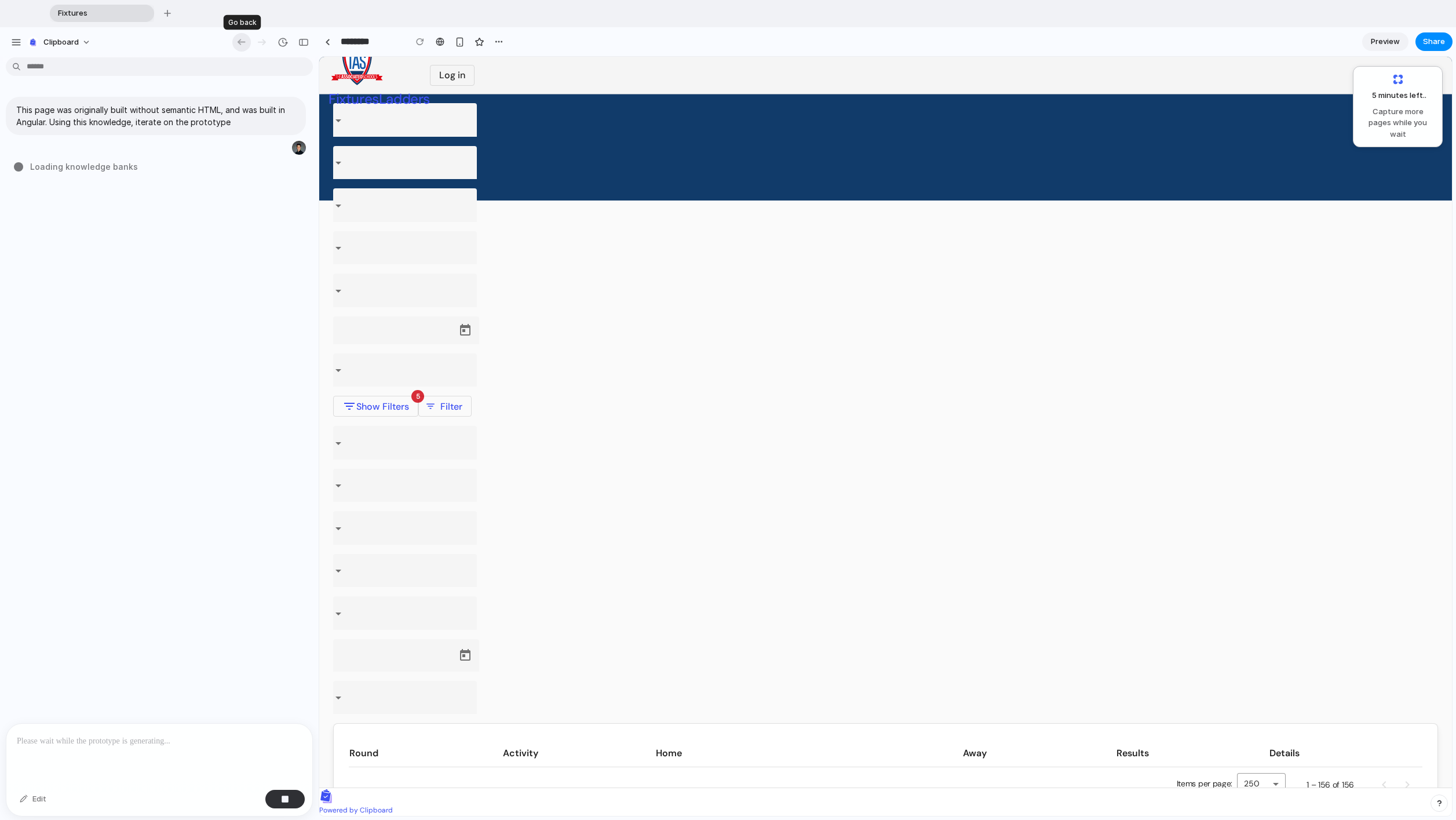
click at [247, 44] on div "button" at bounding box center [242, 42] width 12 height 10
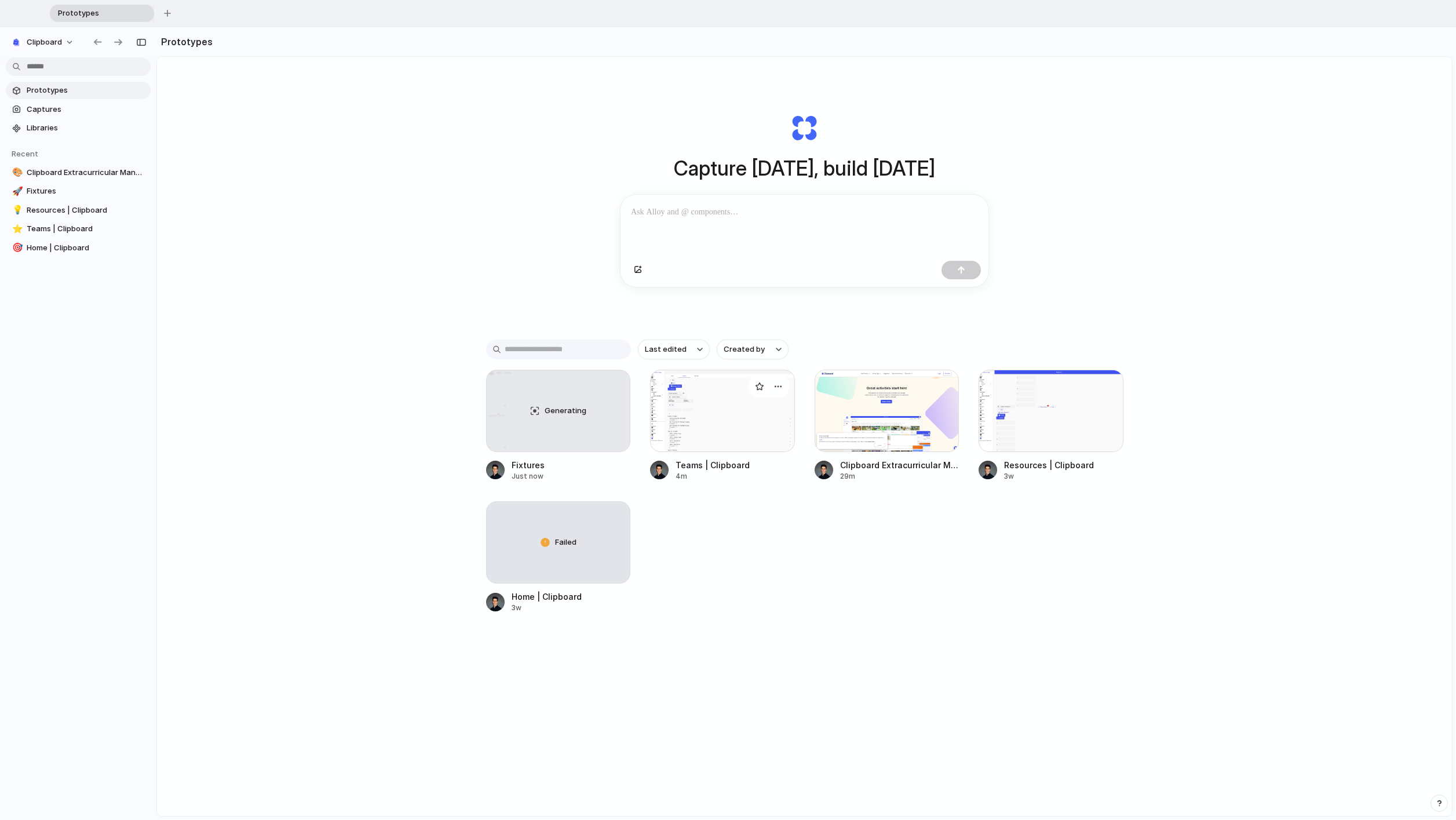
click at [649, 444] on div at bounding box center [722, 411] width 145 height 82
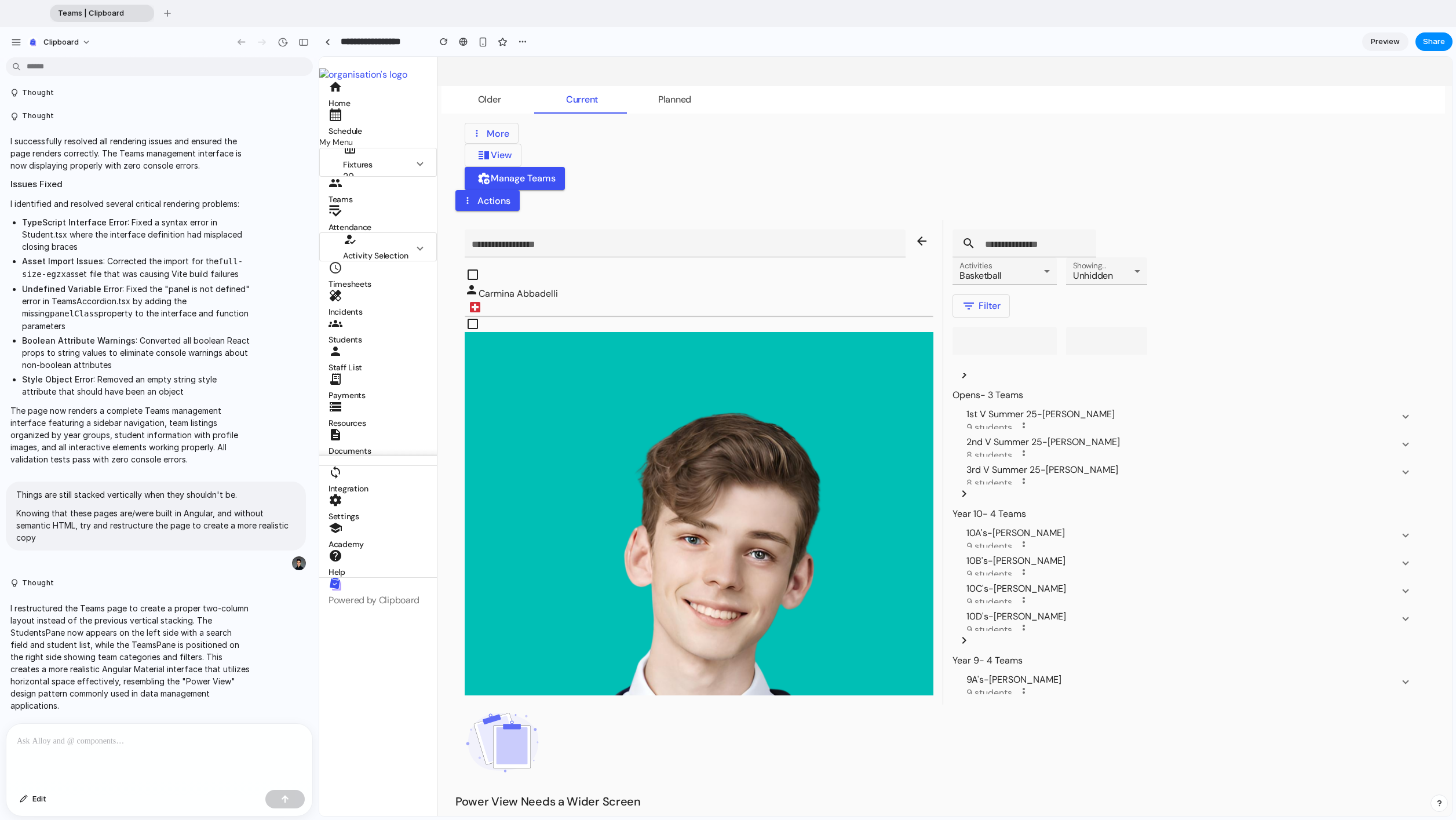
click at [368, 120] on span "Schedule" at bounding box center [378, 122] width 99 height 29
click at [131, 12] on span "Teams | Clipboard" at bounding box center [94, 13] width 82 height 12
click at [234, 46] on button "button" at bounding box center [241, 42] width 18 height 18
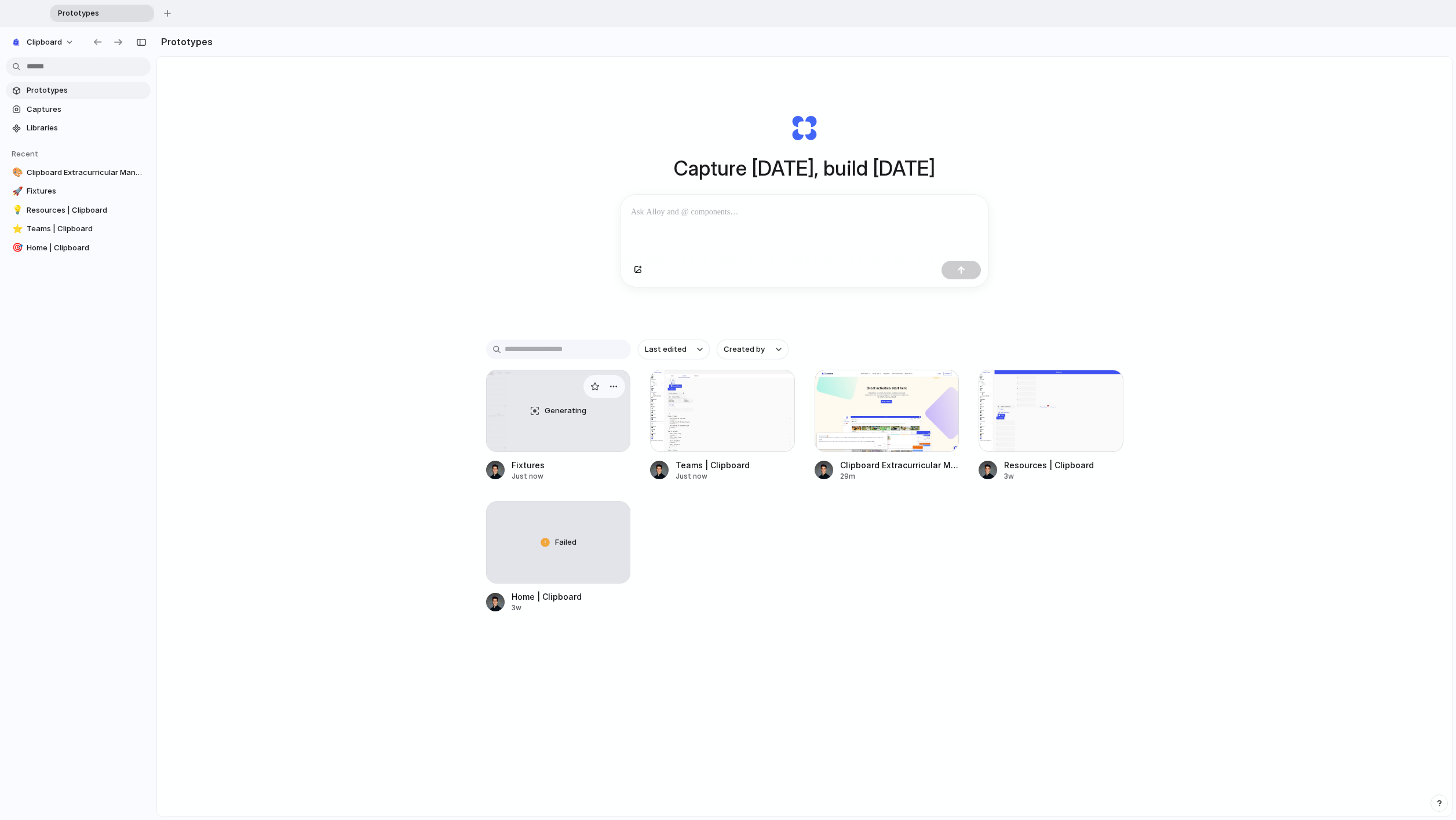
click at [588, 441] on div "Generating" at bounding box center [558, 410] width 143 height 81
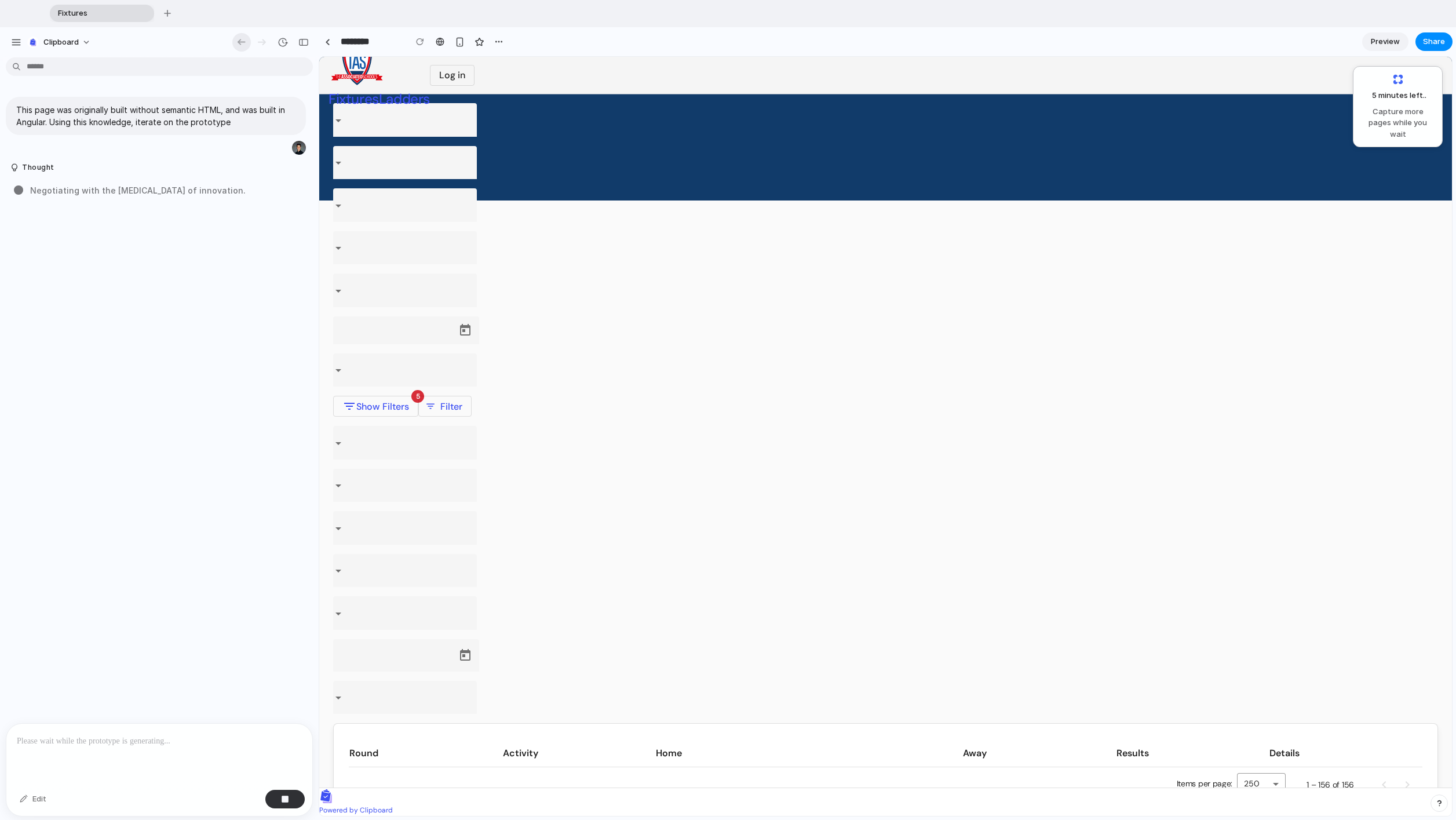
click at [238, 40] on div "button" at bounding box center [242, 42] width 12 height 10
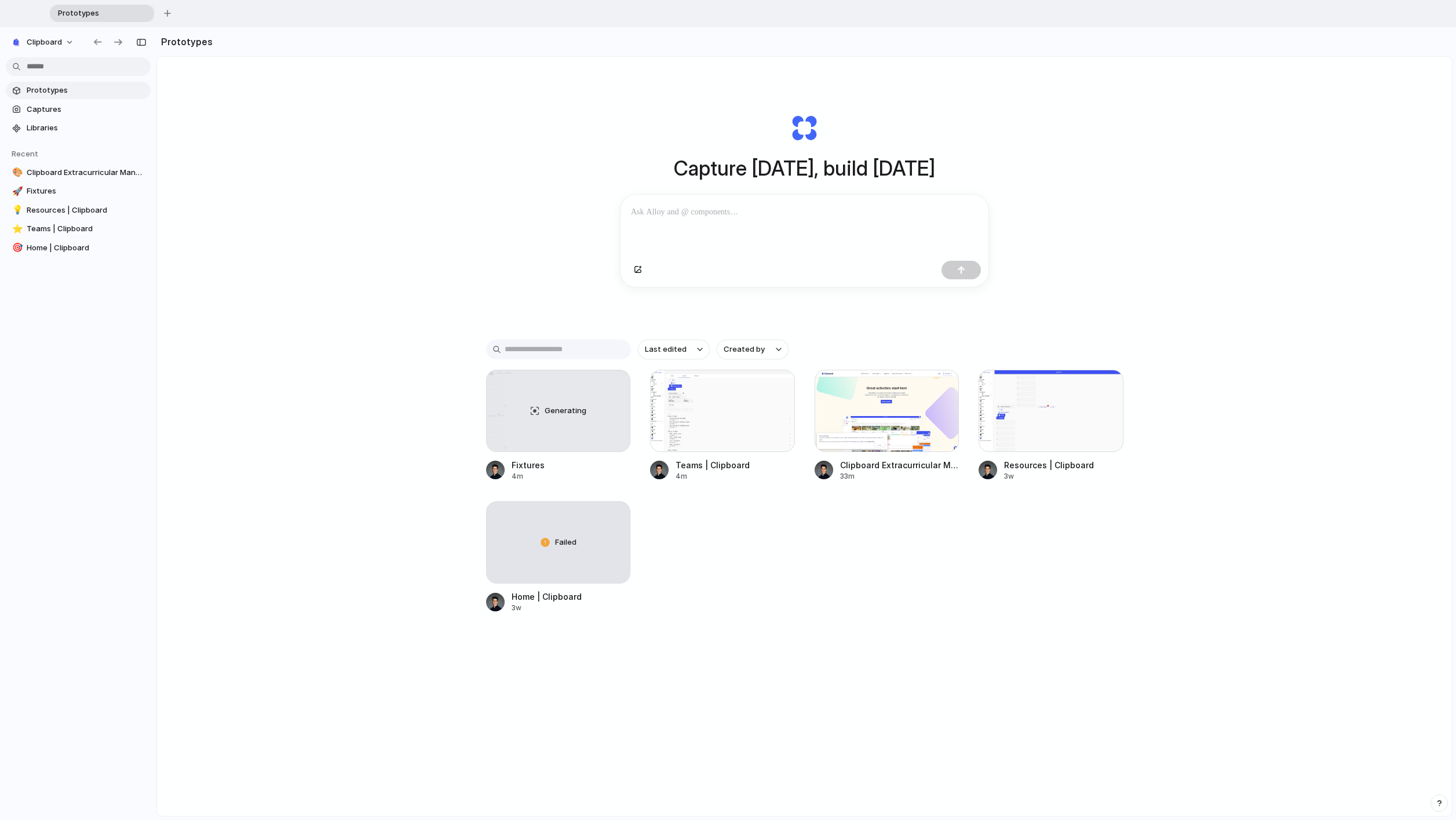
click at [649, 492] on div "Last edited Created by Generating Fixtures 4m Teams | Clipboard 4m Clipboard Ex…" at bounding box center [805, 513] width 638 height 346
click at [649, 418] on div at bounding box center [722, 411] width 145 height 82
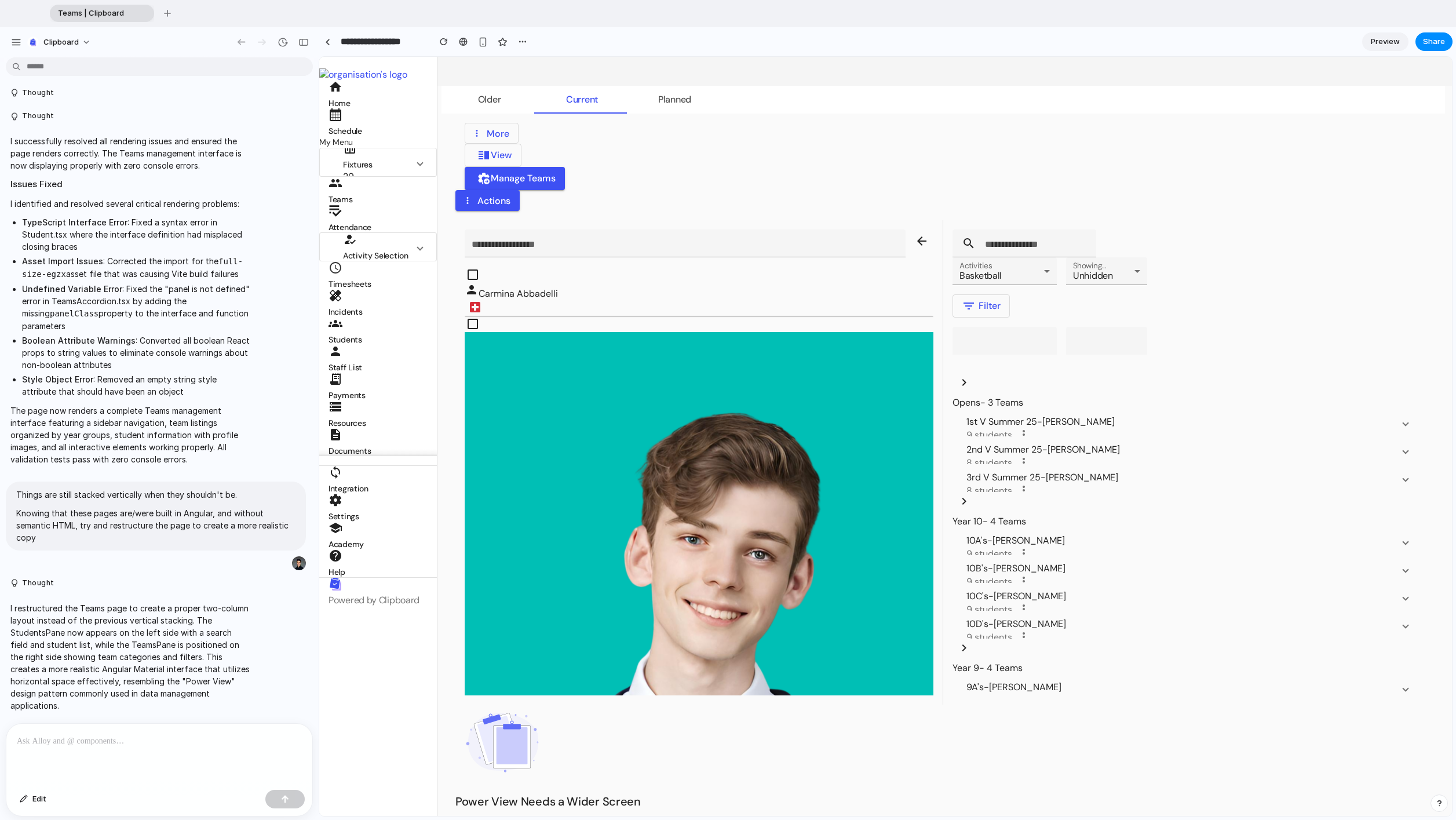
click at [104, 10] on span "Teams | Clipboard" at bounding box center [94, 13] width 82 height 12
click at [329, 44] on div at bounding box center [327, 42] width 6 height 6
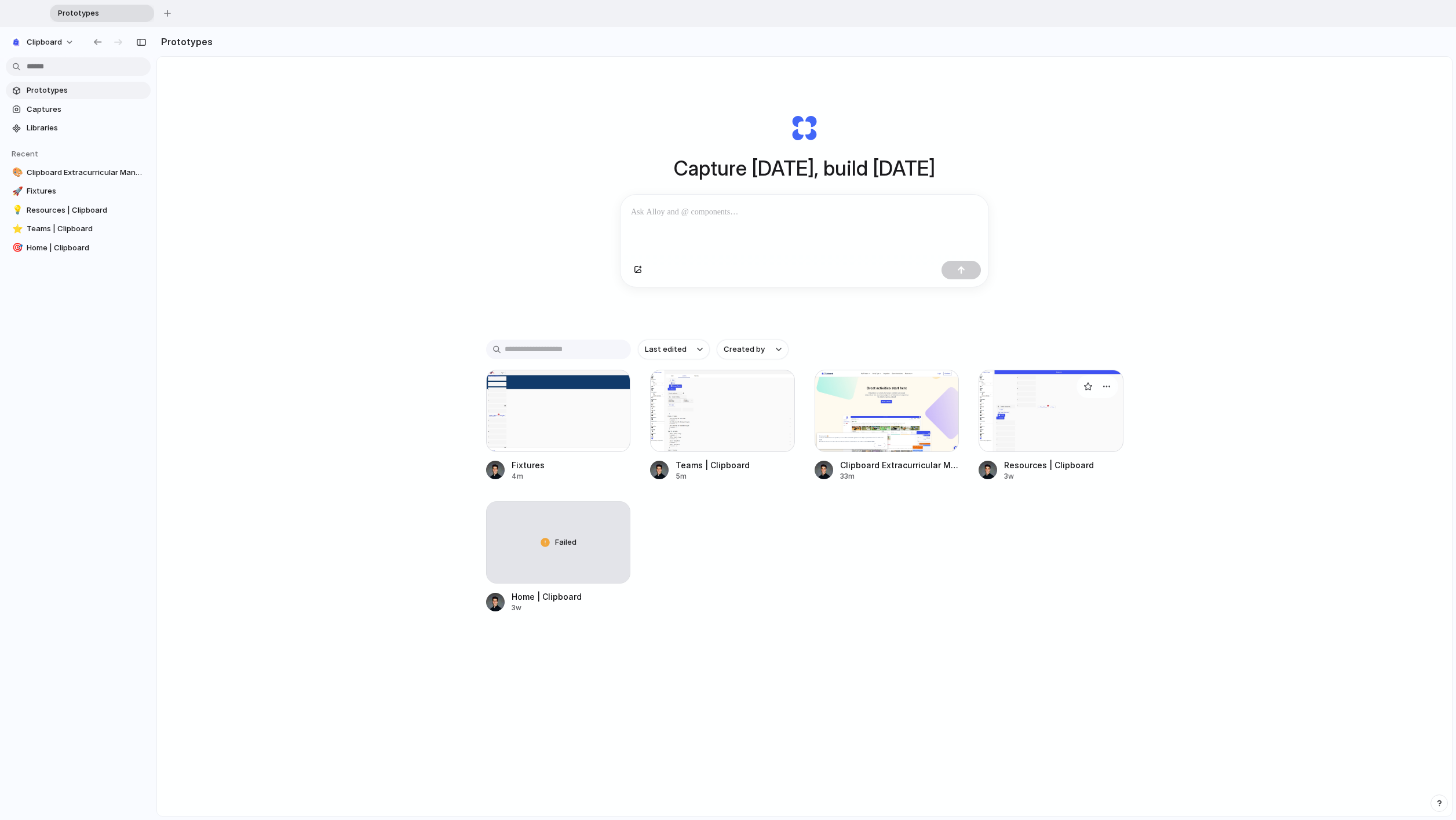
click at [649, 439] on div at bounding box center [1051, 411] width 145 height 82
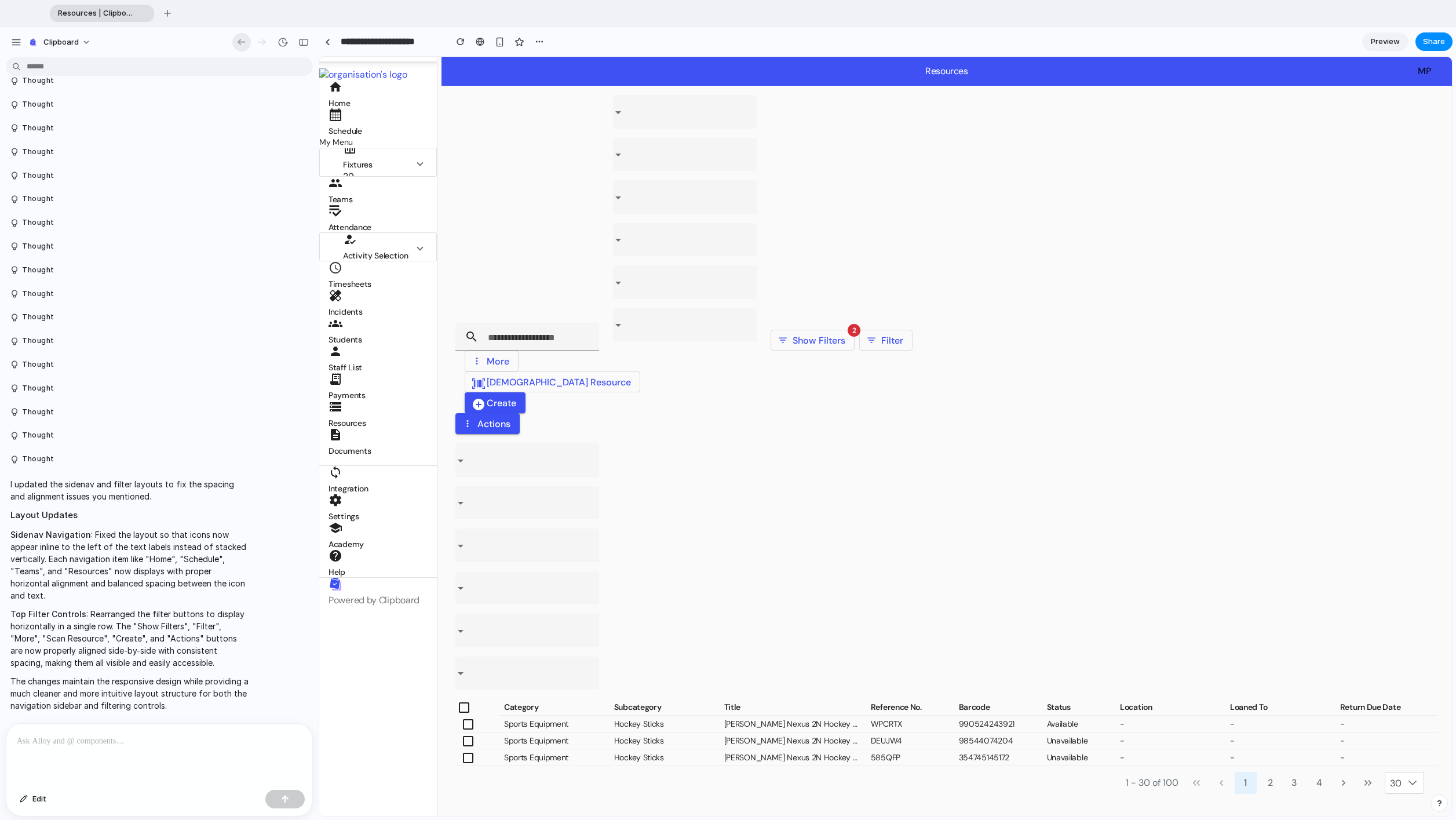
click at [243, 43] on div "button" at bounding box center [242, 42] width 12 height 10
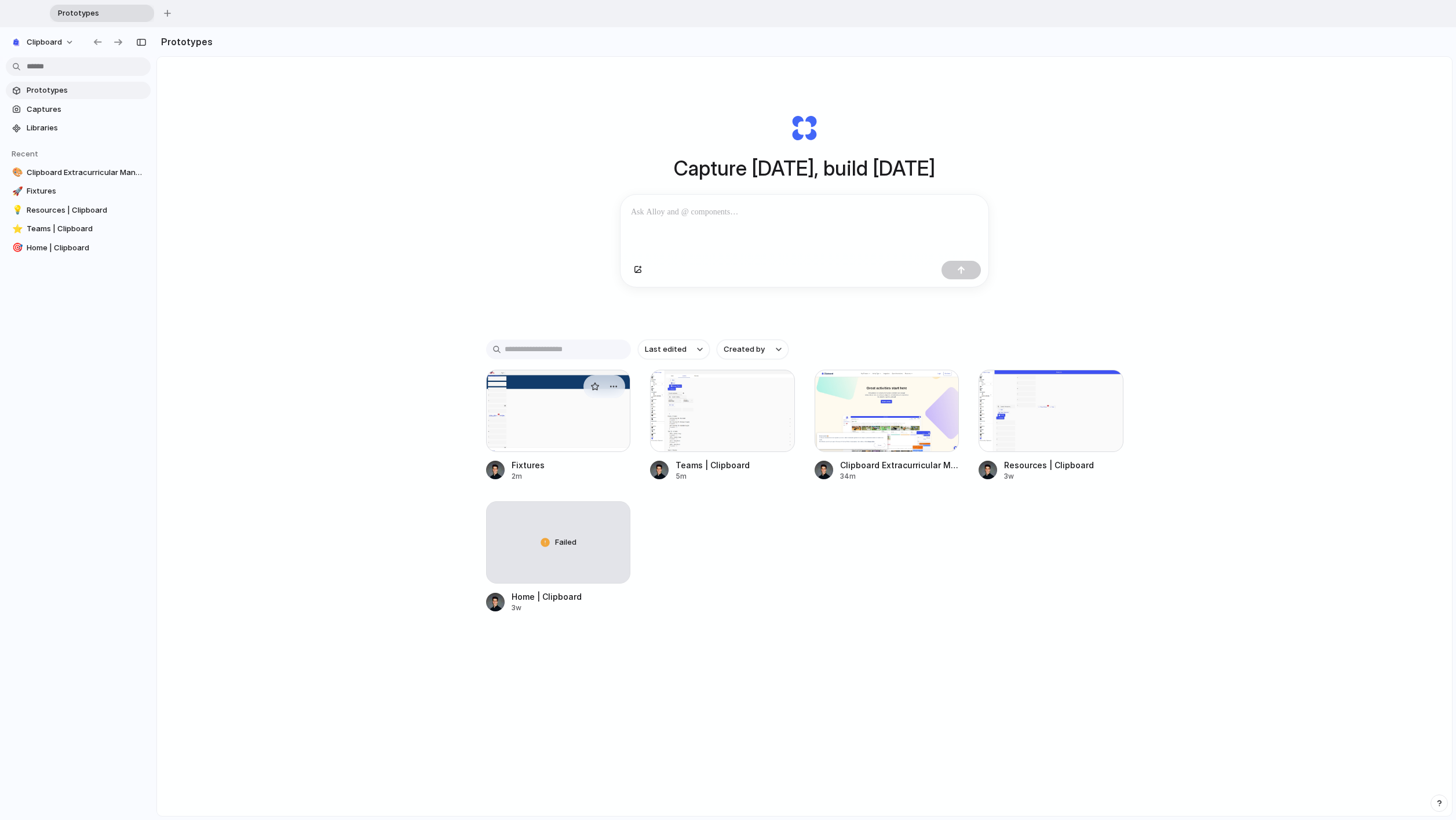
click at [553, 441] on div at bounding box center [558, 411] width 145 height 82
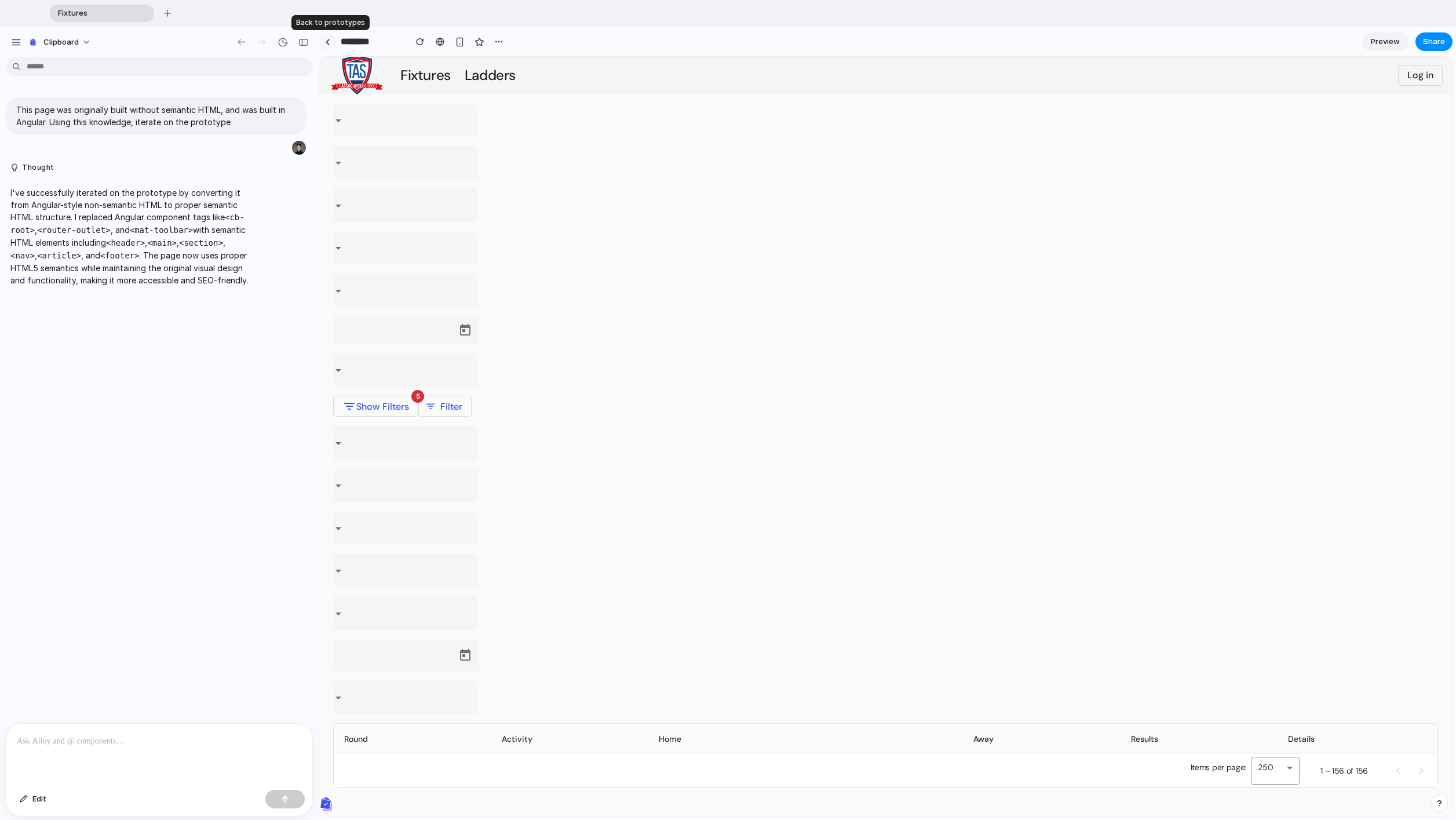
click at [330, 40] on div at bounding box center [327, 42] width 6 height 6
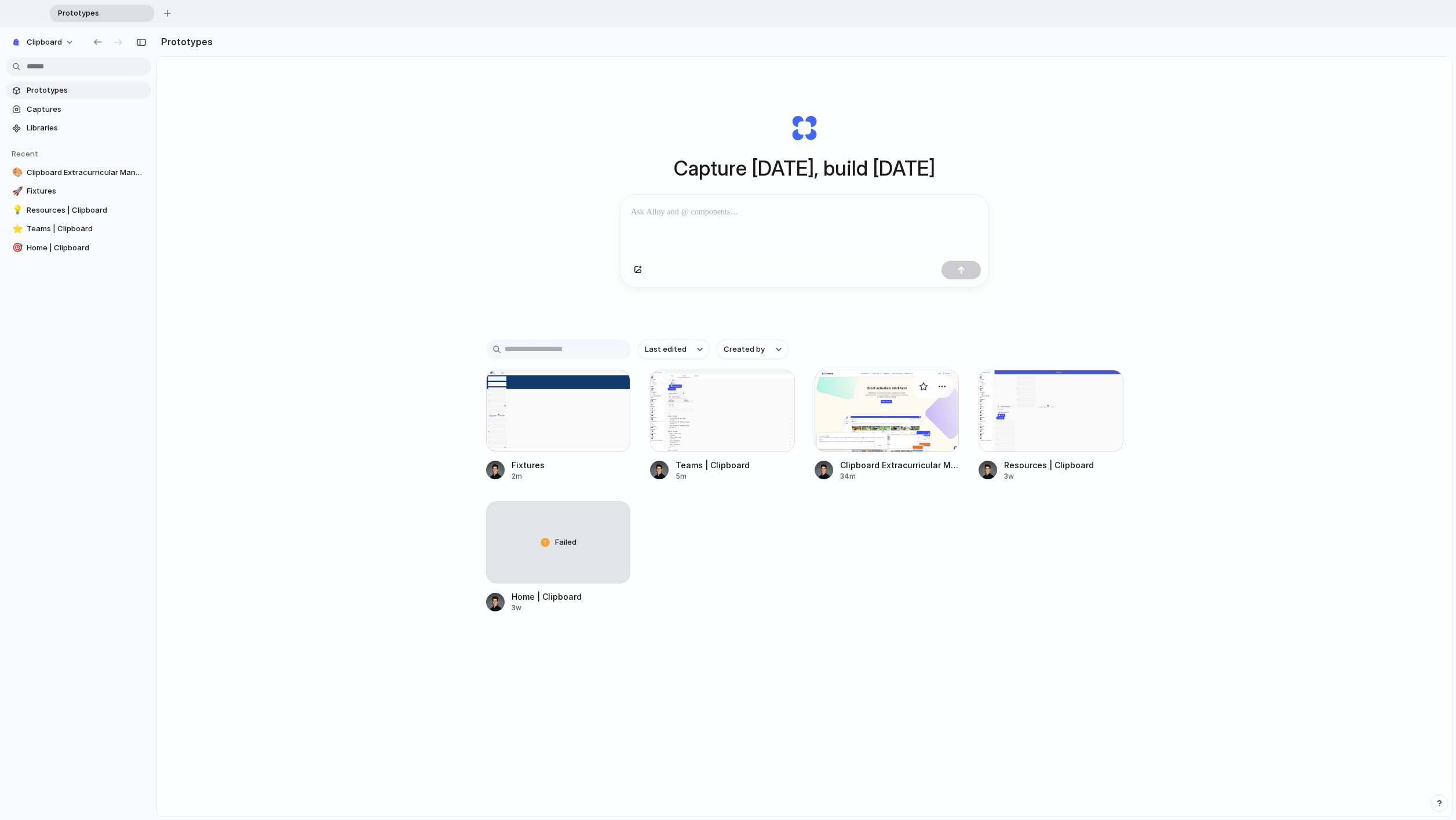
click at [649, 432] on div at bounding box center [886, 411] width 145 height 82
